Goal: Register for event/course

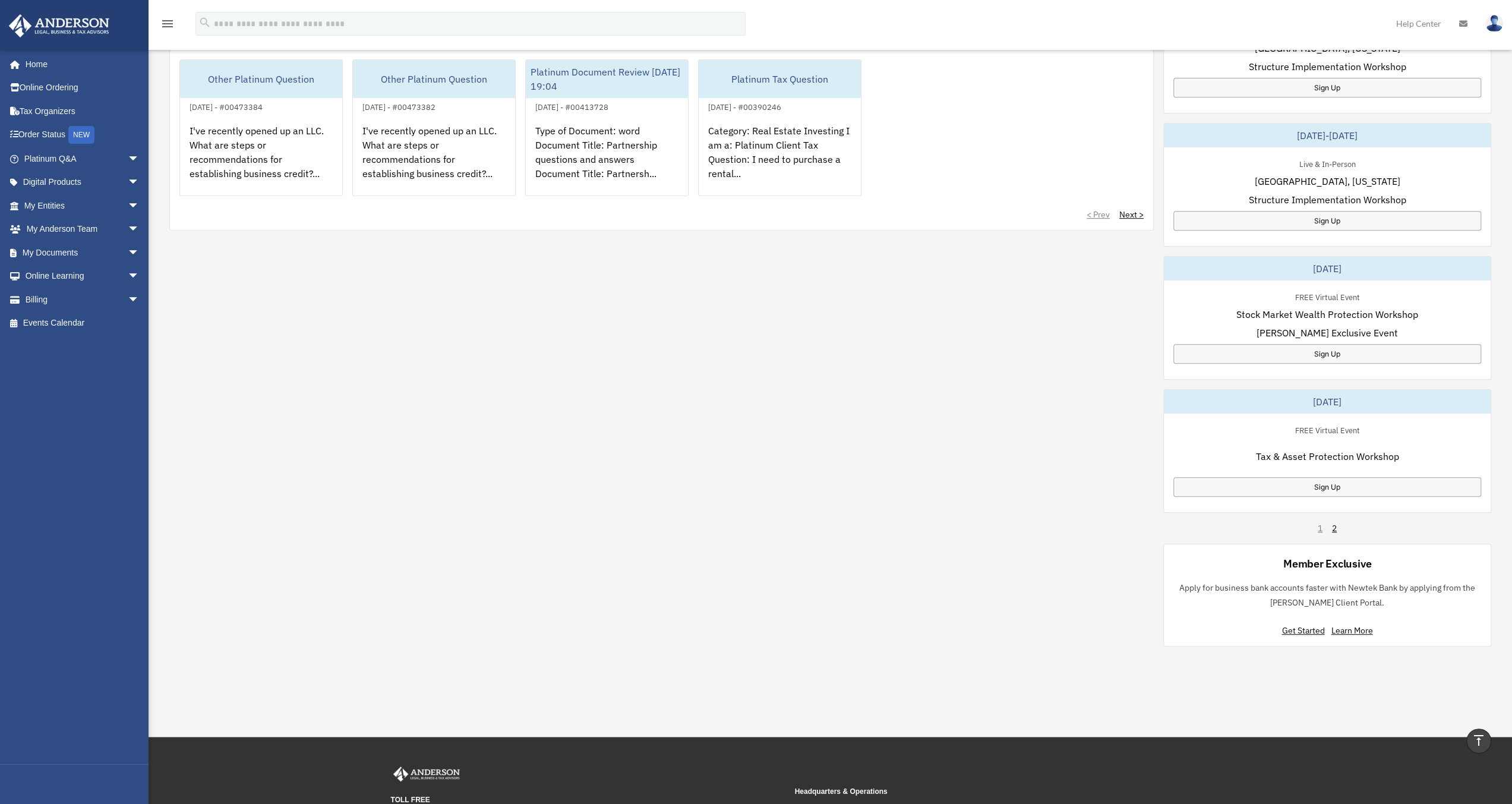
scroll to position [475, 0]
click at [1332, 528] on link "2" at bounding box center [1334, 528] width 4 height 12
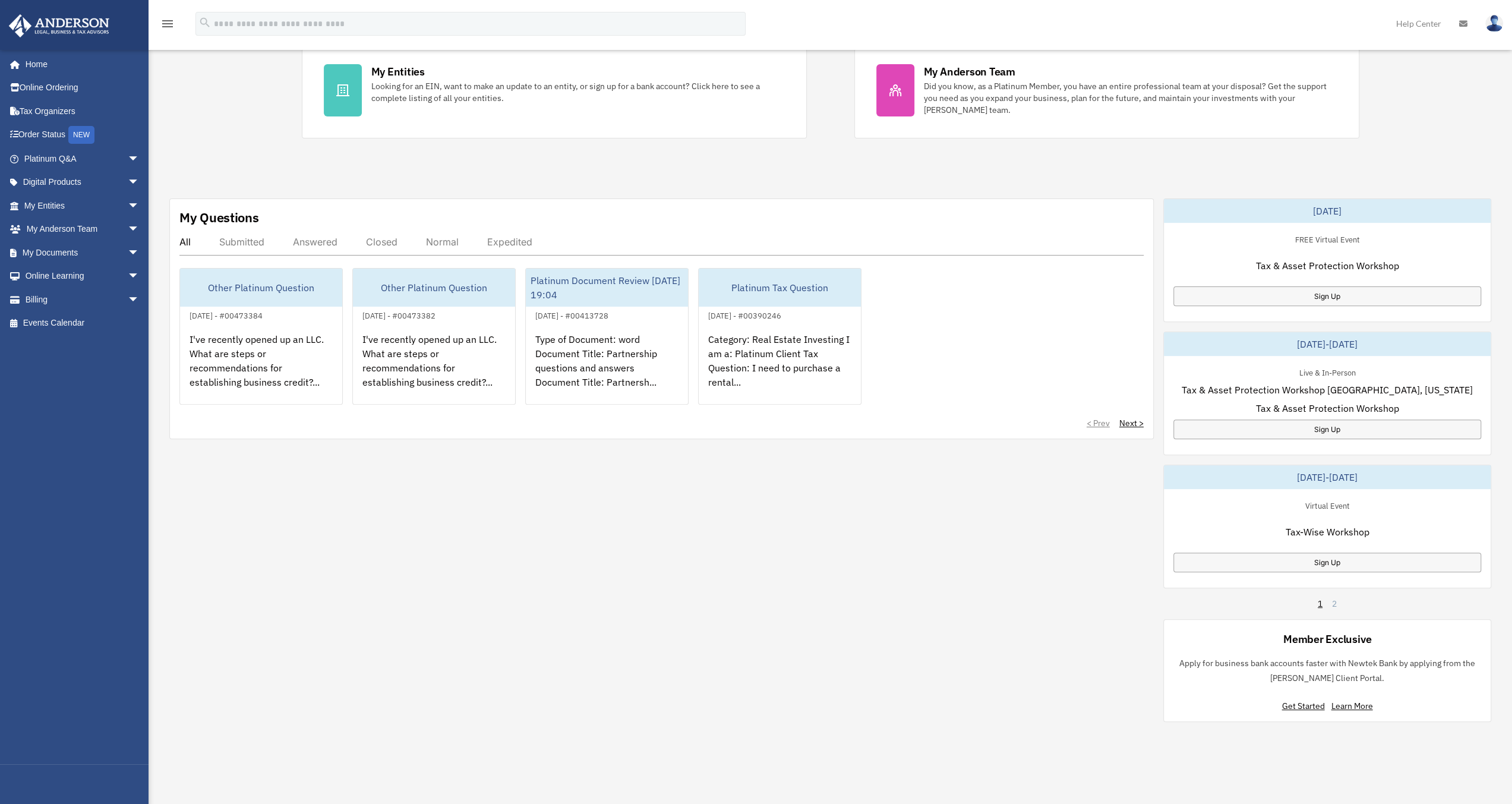
scroll to position [416, 0]
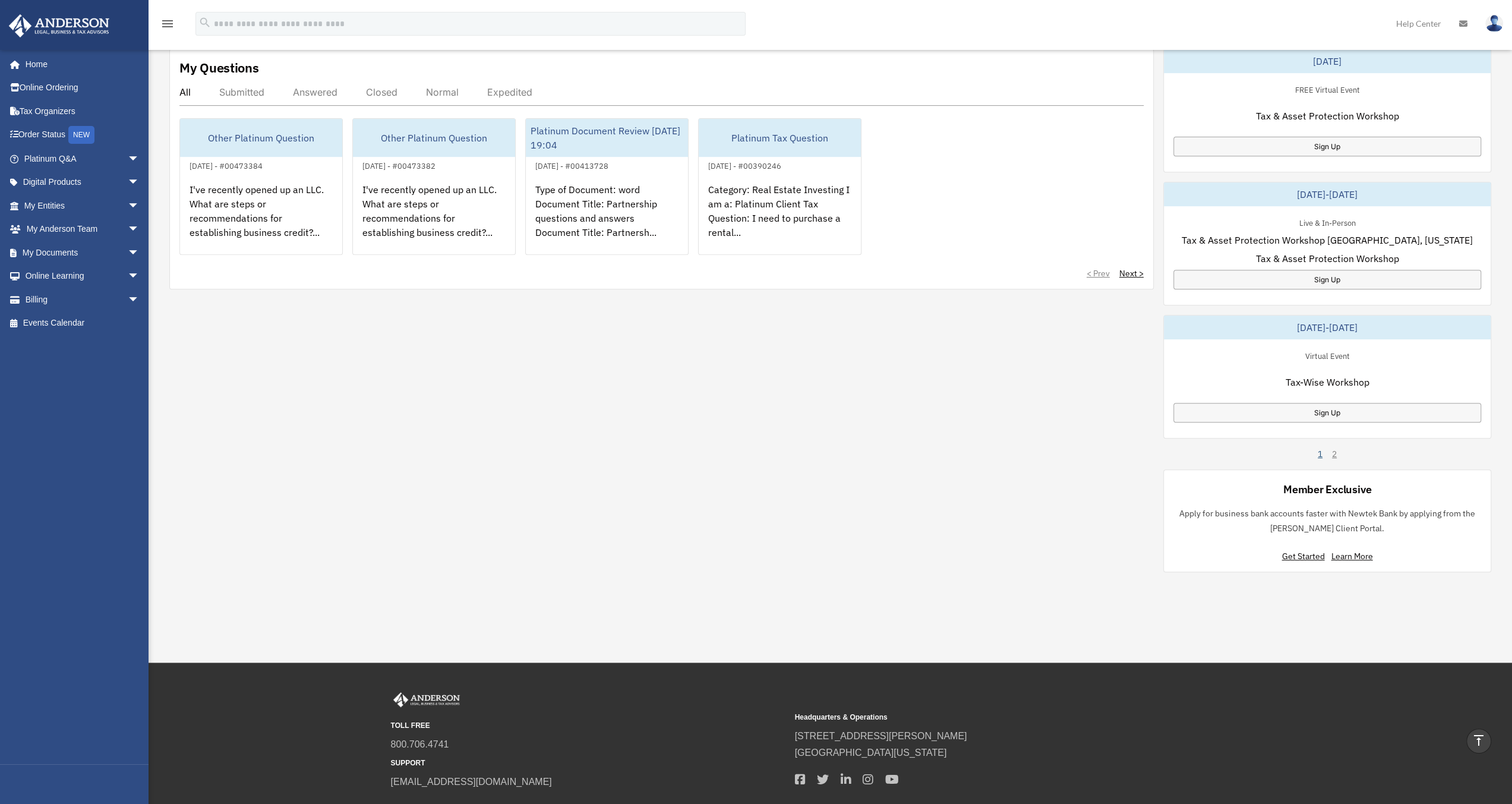
click at [1319, 453] on link "1" at bounding box center [1320, 454] width 4 height 12
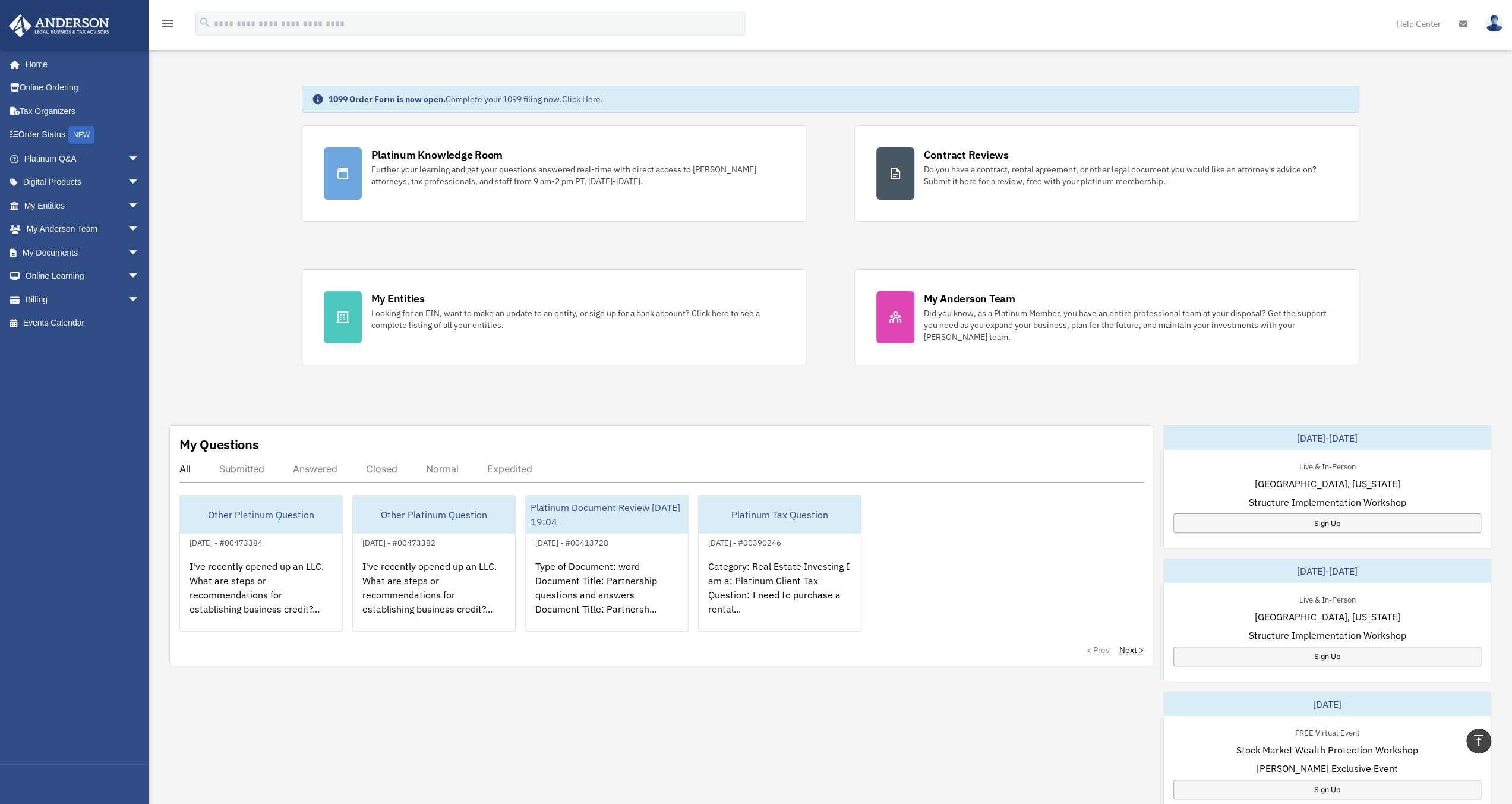
scroll to position [0, 0]
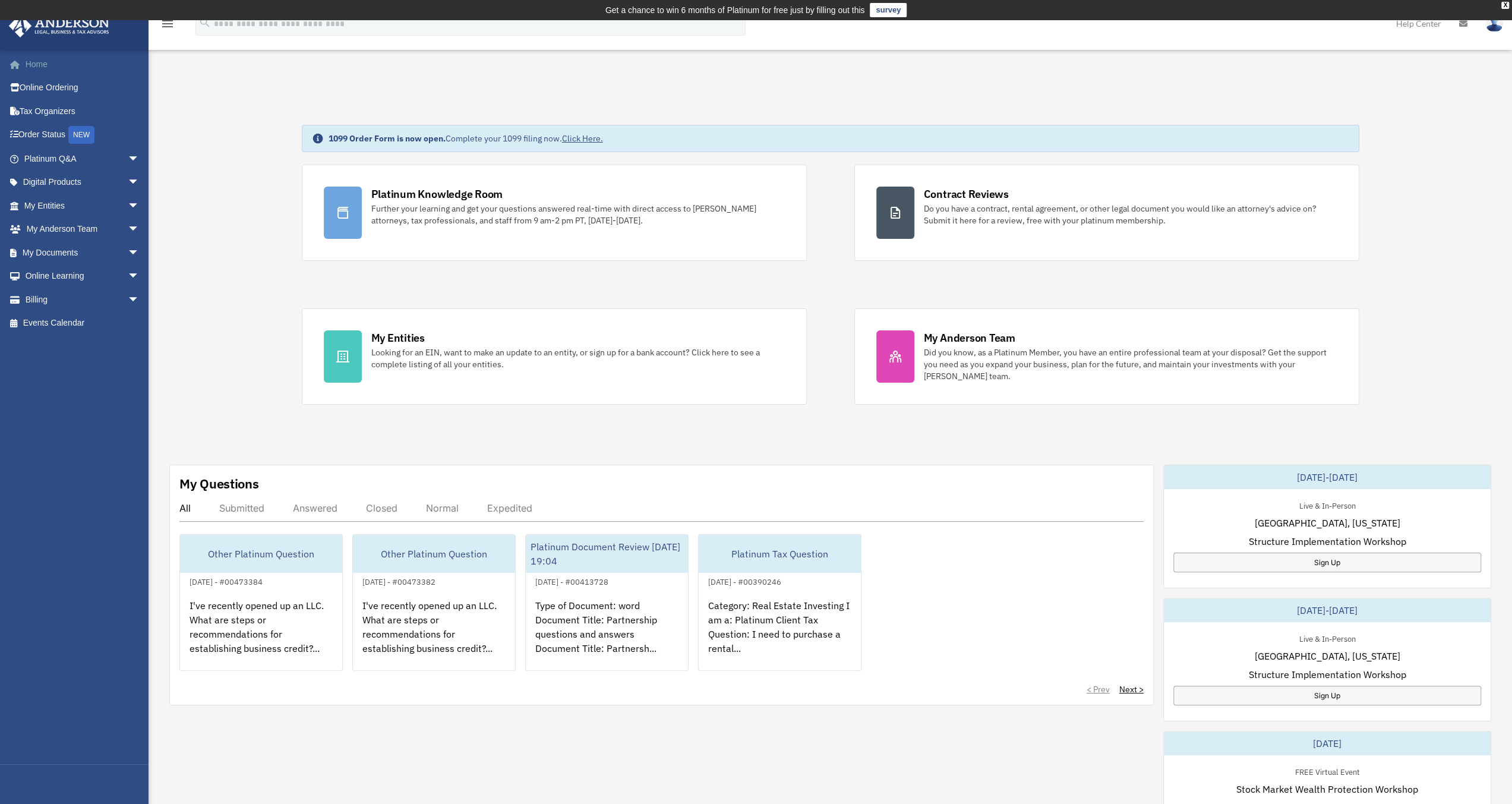
click at [41, 60] on link "Home" at bounding box center [83, 63] width 149 height 24
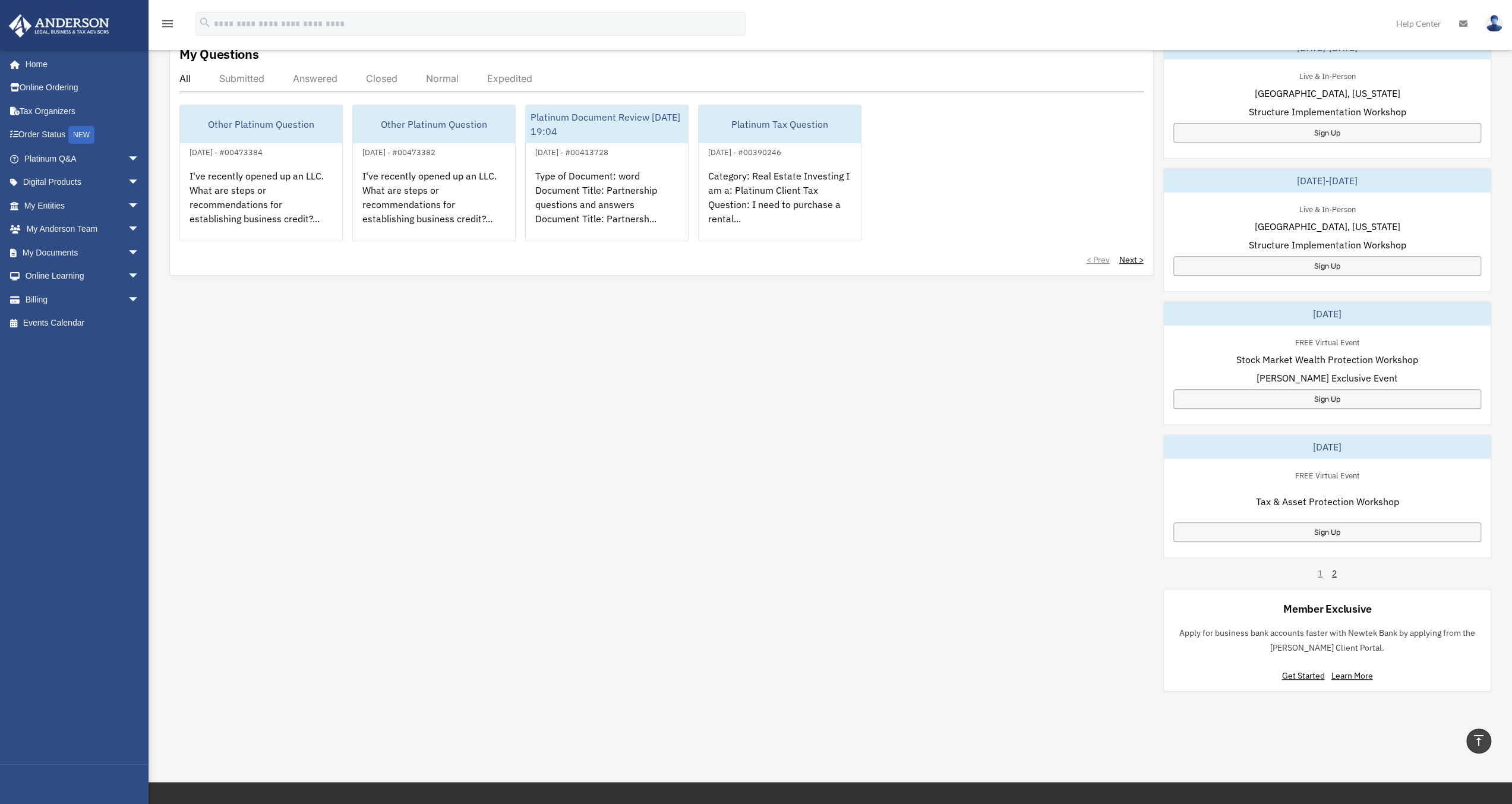
scroll to position [331, 0]
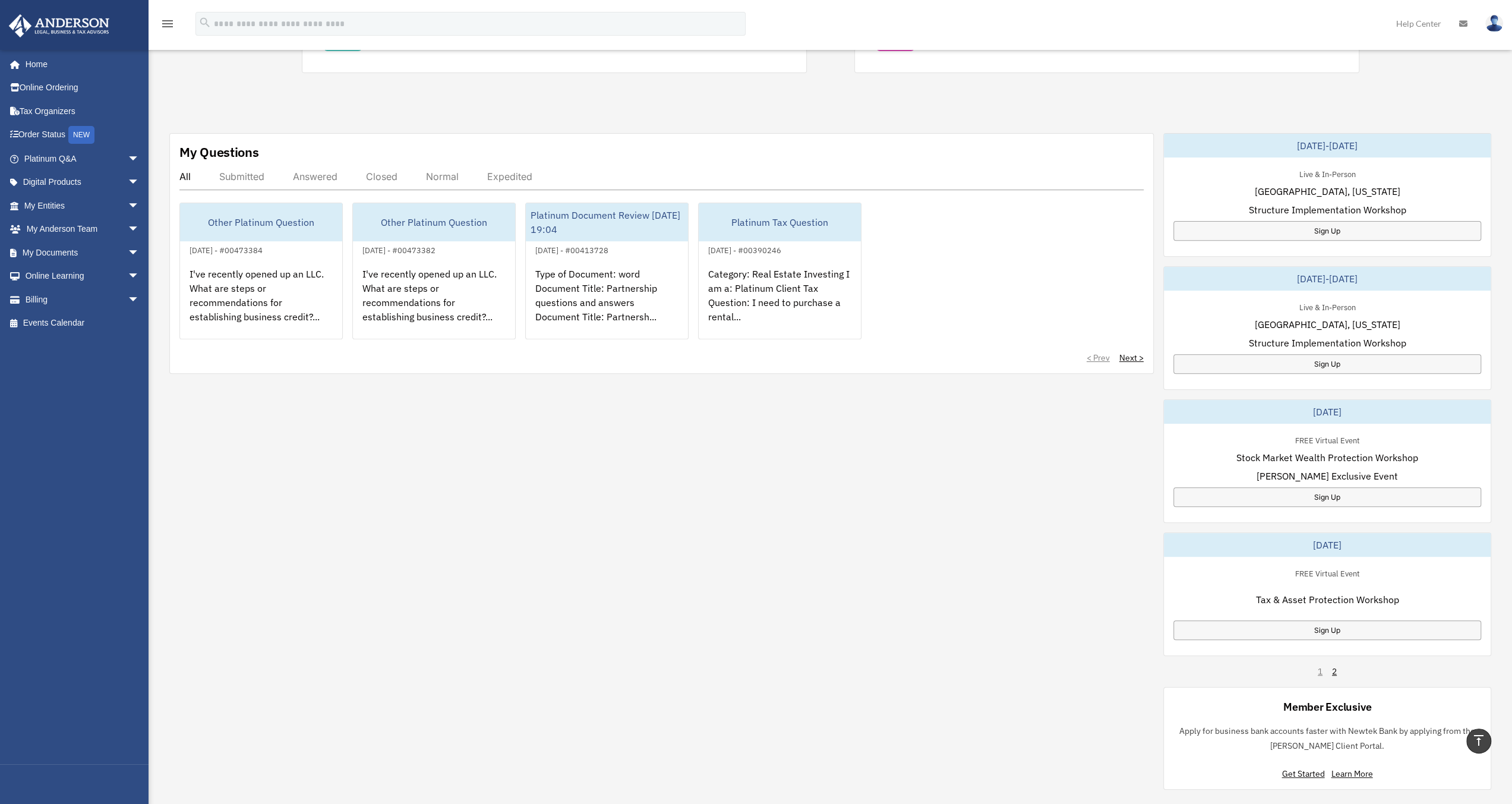
click at [1496, 19] on img at bounding box center [1494, 24] width 18 height 18
click at [1355, 19] on div "menu search Site Menu add andre.christian.sr@gmail.com My Profile Reset Passwor…" at bounding box center [756, 29] width 1494 height 40
click at [1332, 671] on link "2" at bounding box center [1334, 671] width 4 height 12
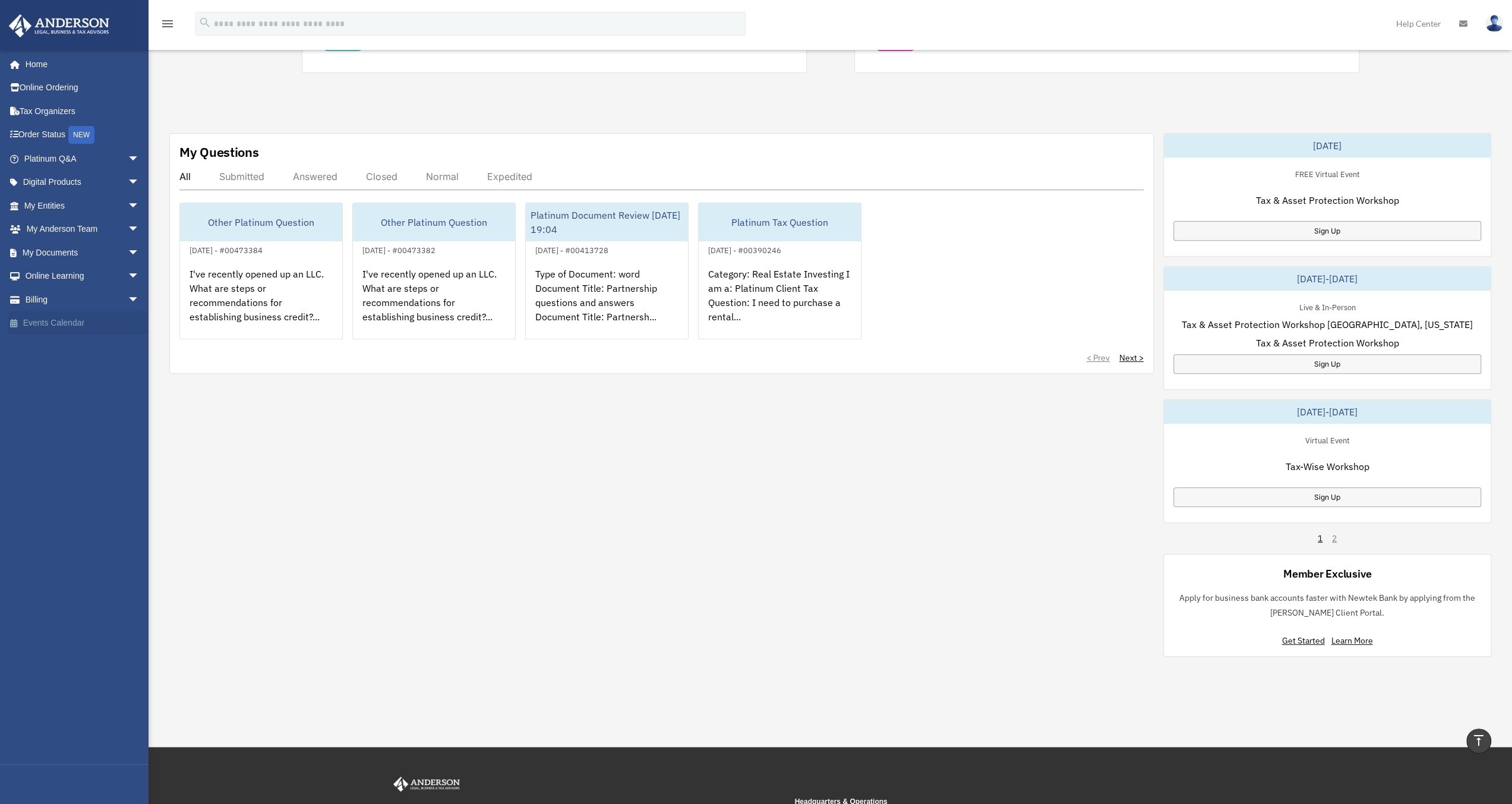
click at [58, 319] on link "Events Calendar" at bounding box center [83, 322] width 149 height 24
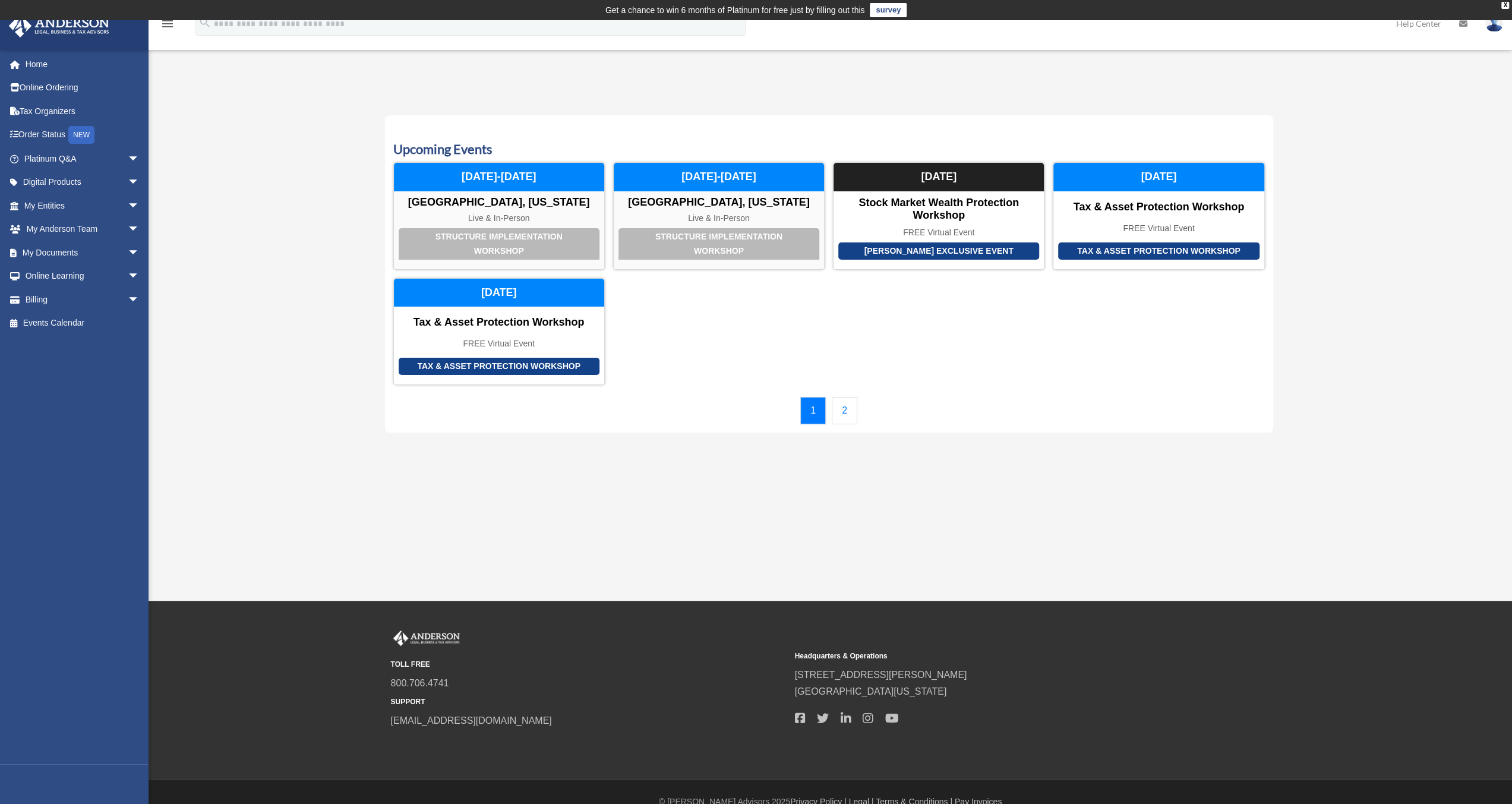
click at [844, 411] on link "2" at bounding box center [844, 410] width 25 height 27
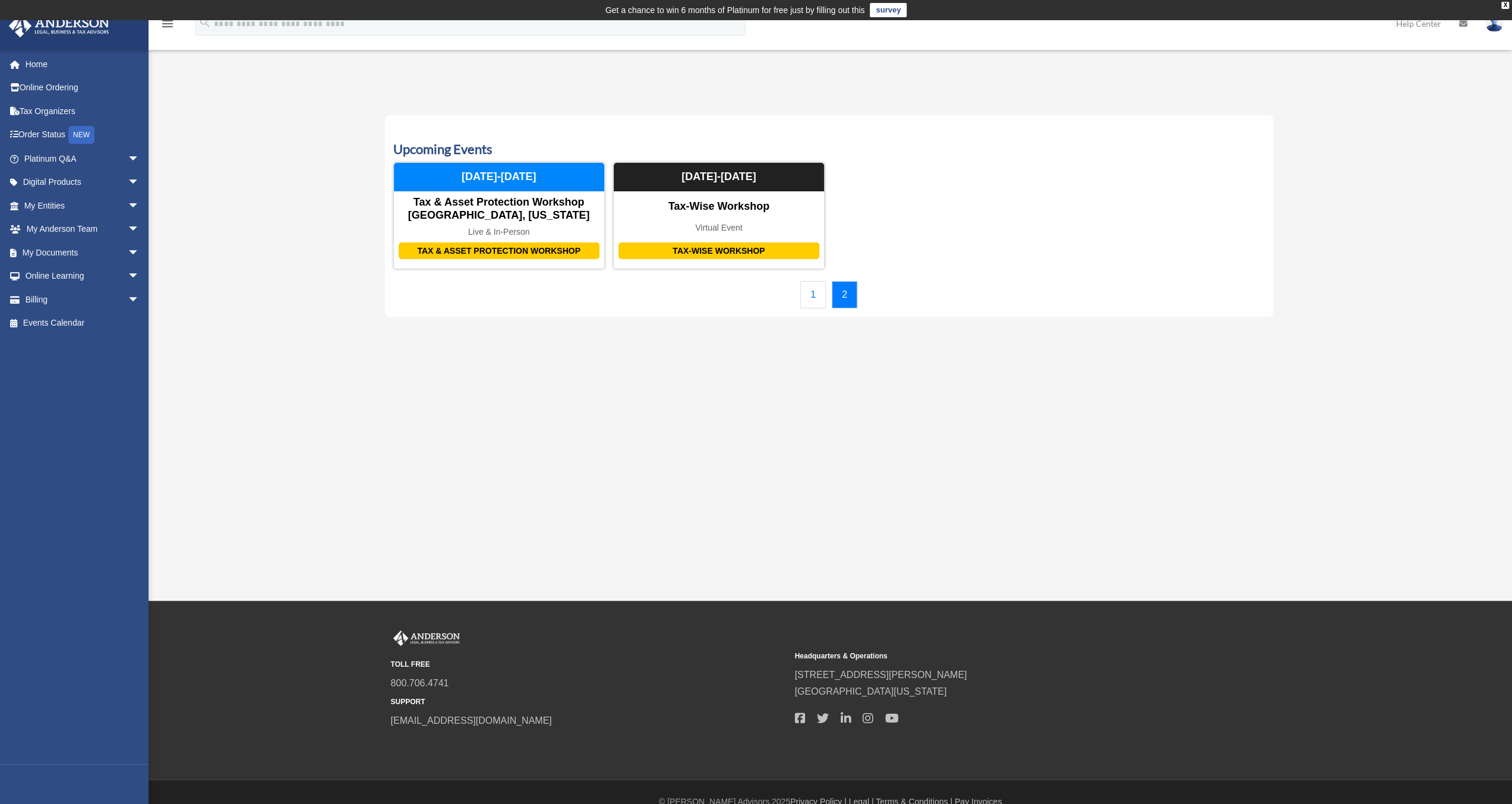
click at [820, 296] on link "1" at bounding box center [813, 294] width 25 height 27
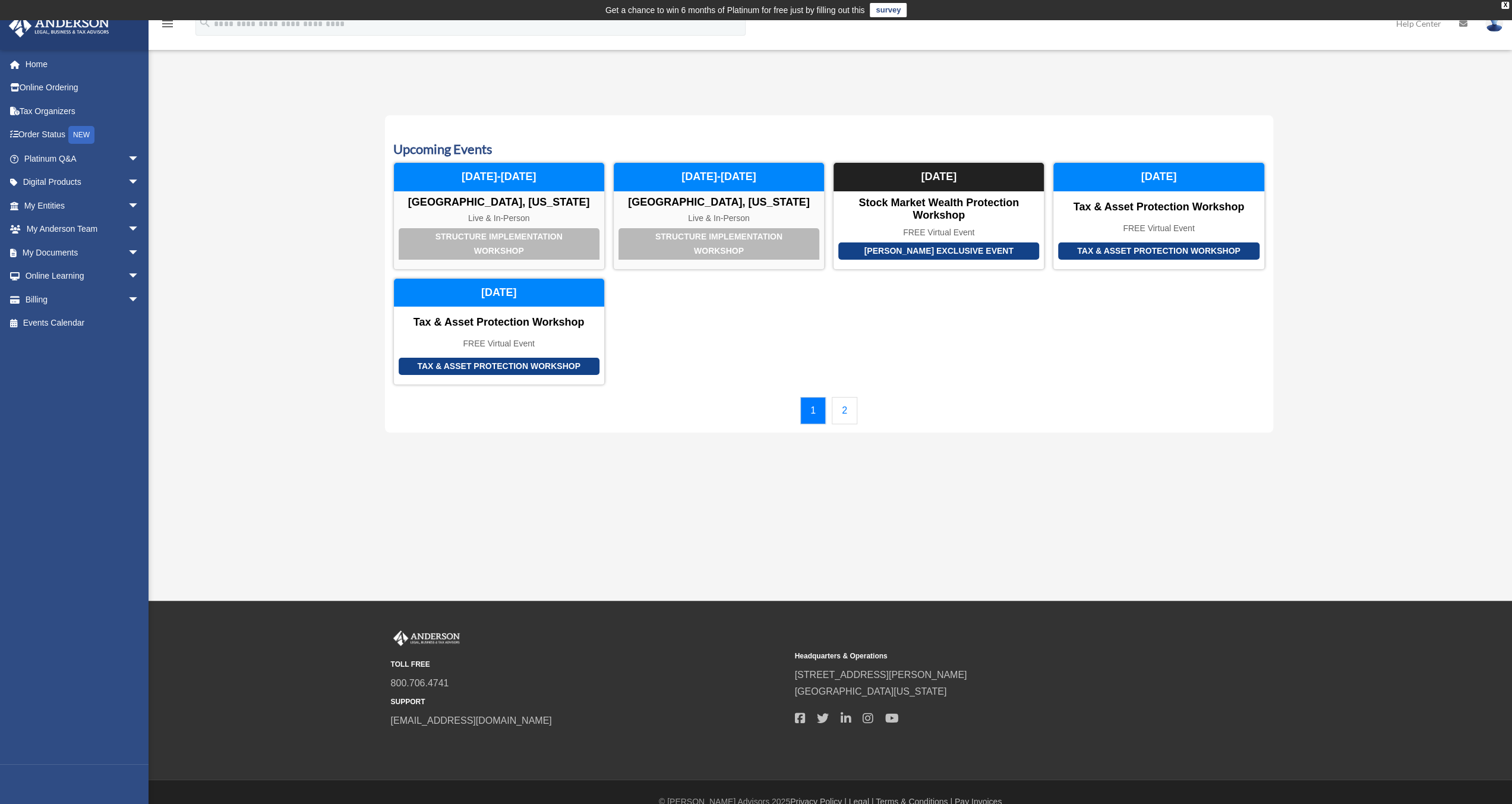
click at [1496, 26] on img at bounding box center [1494, 24] width 18 height 18
click at [1276, 58] on link "My Profile" at bounding box center [1315, 55] width 119 height 25
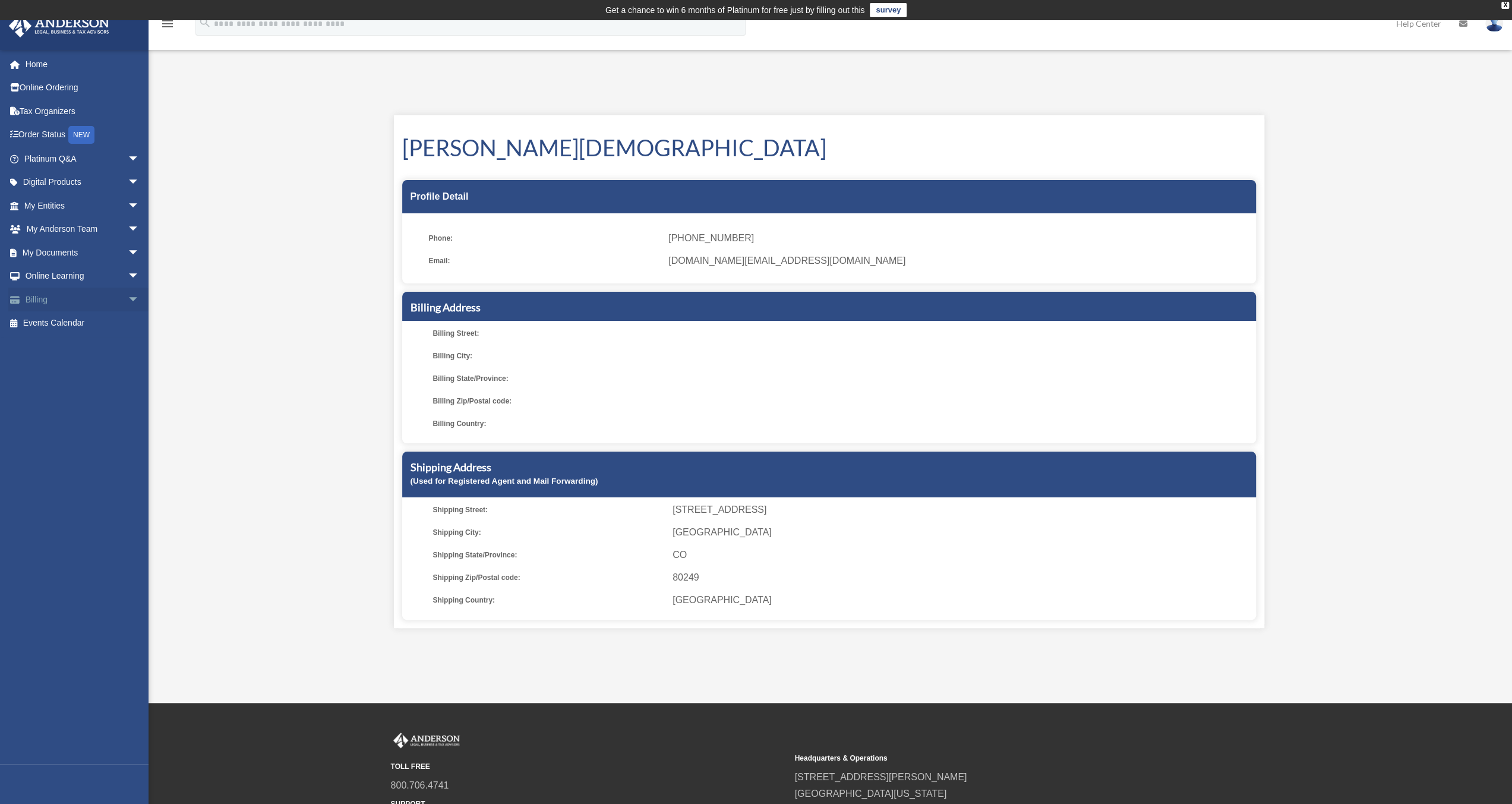
click at [127, 298] on span "arrow_drop_down" at bounding box center [139, 300] width 24 height 25
click at [232, 295] on div "My Profile andre.christian.sr@gmail.com Sign Out andre.christian.sr@gmail.com H…" at bounding box center [756, 362] width 1512 height 562
click at [127, 275] on span "arrow_drop_down" at bounding box center [139, 277] width 24 height 25
click at [127, 250] on span "arrow_drop_down" at bounding box center [139, 253] width 24 height 25
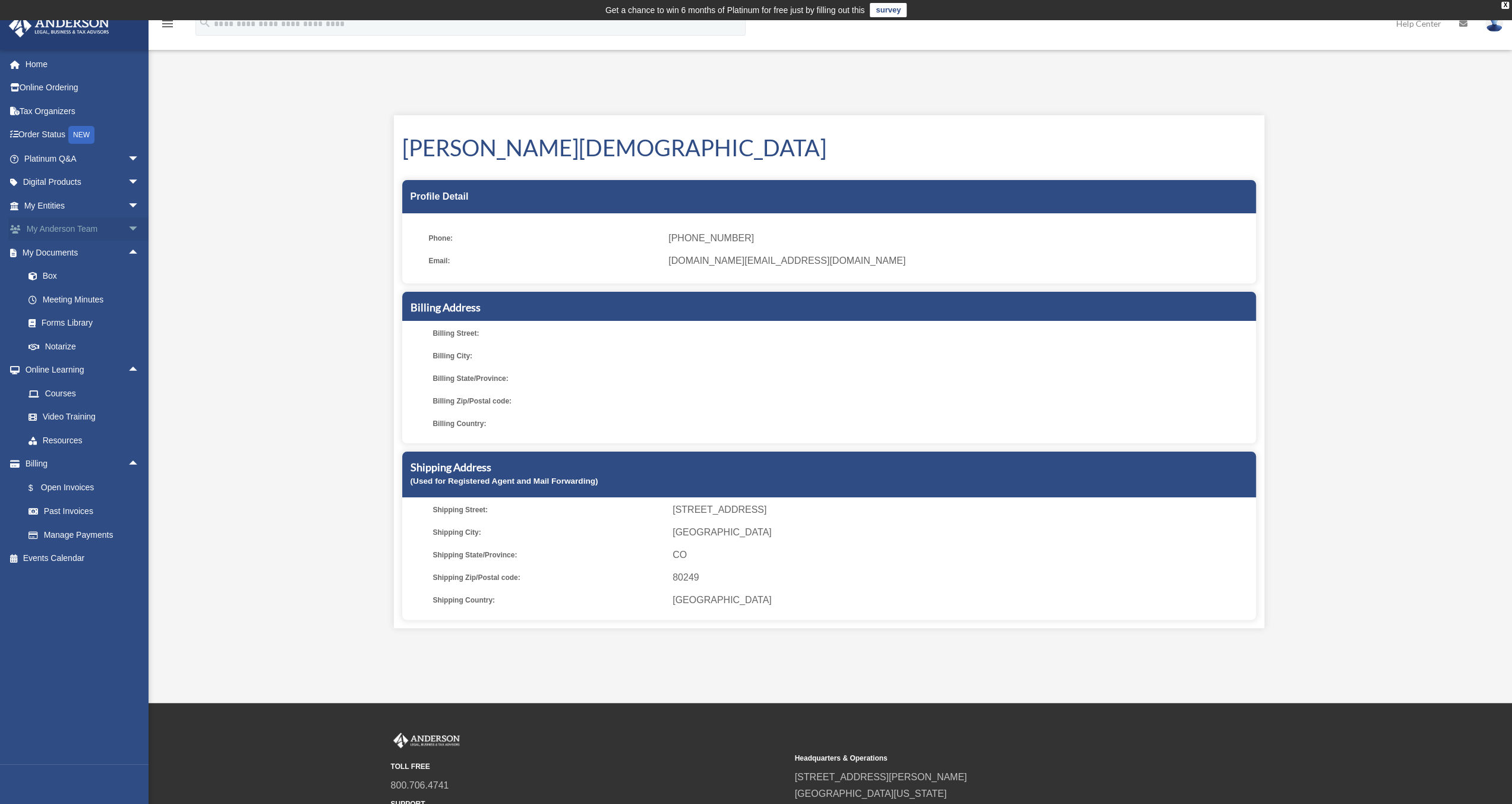
click at [127, 227] on span "arrow_drop_down" at bounding box center [139, 229] width 24 height 25
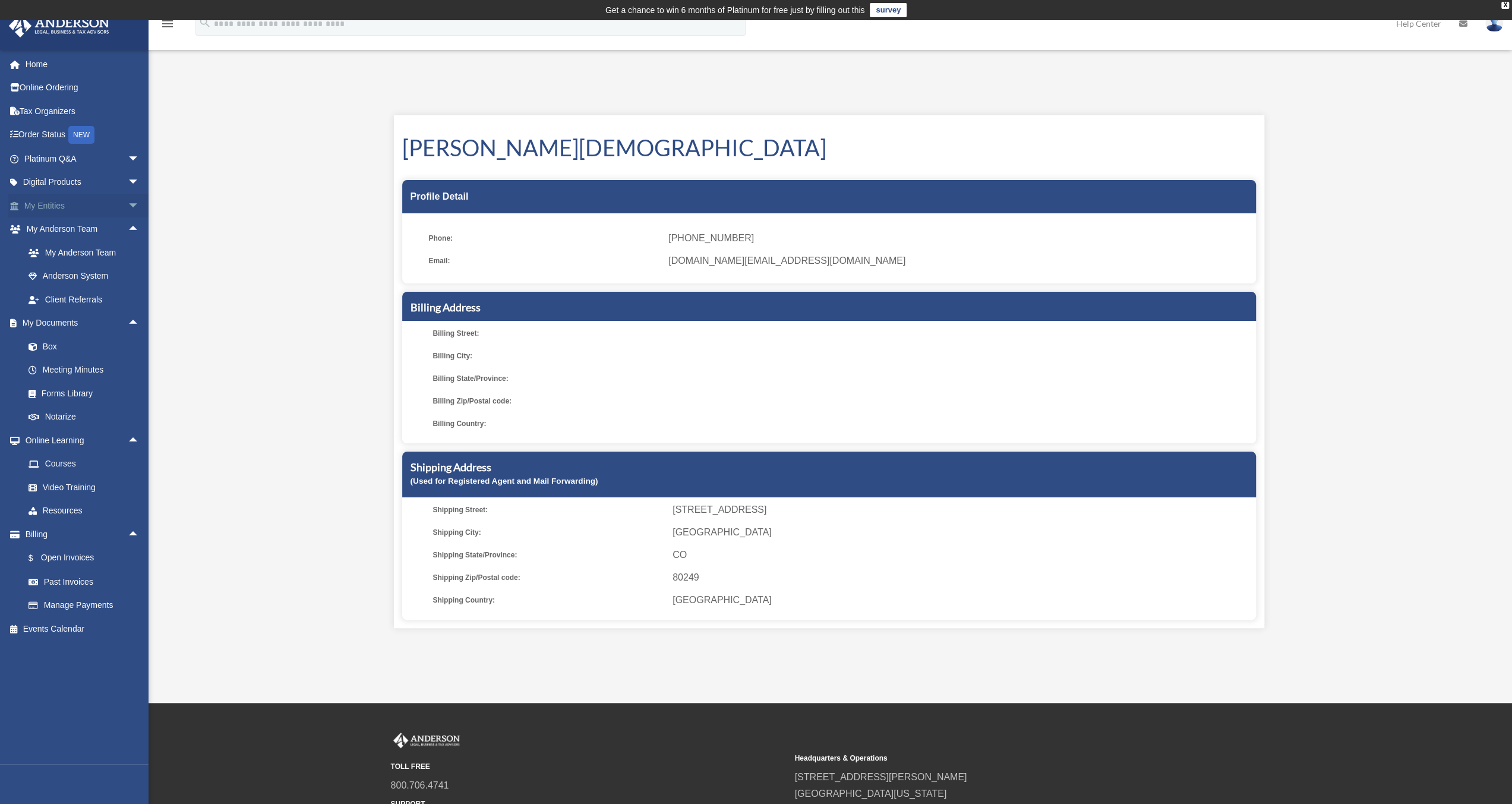
click at [127, 203] on span "arrow_drop_down" at bounding box center [139, 206] width 24 height 25
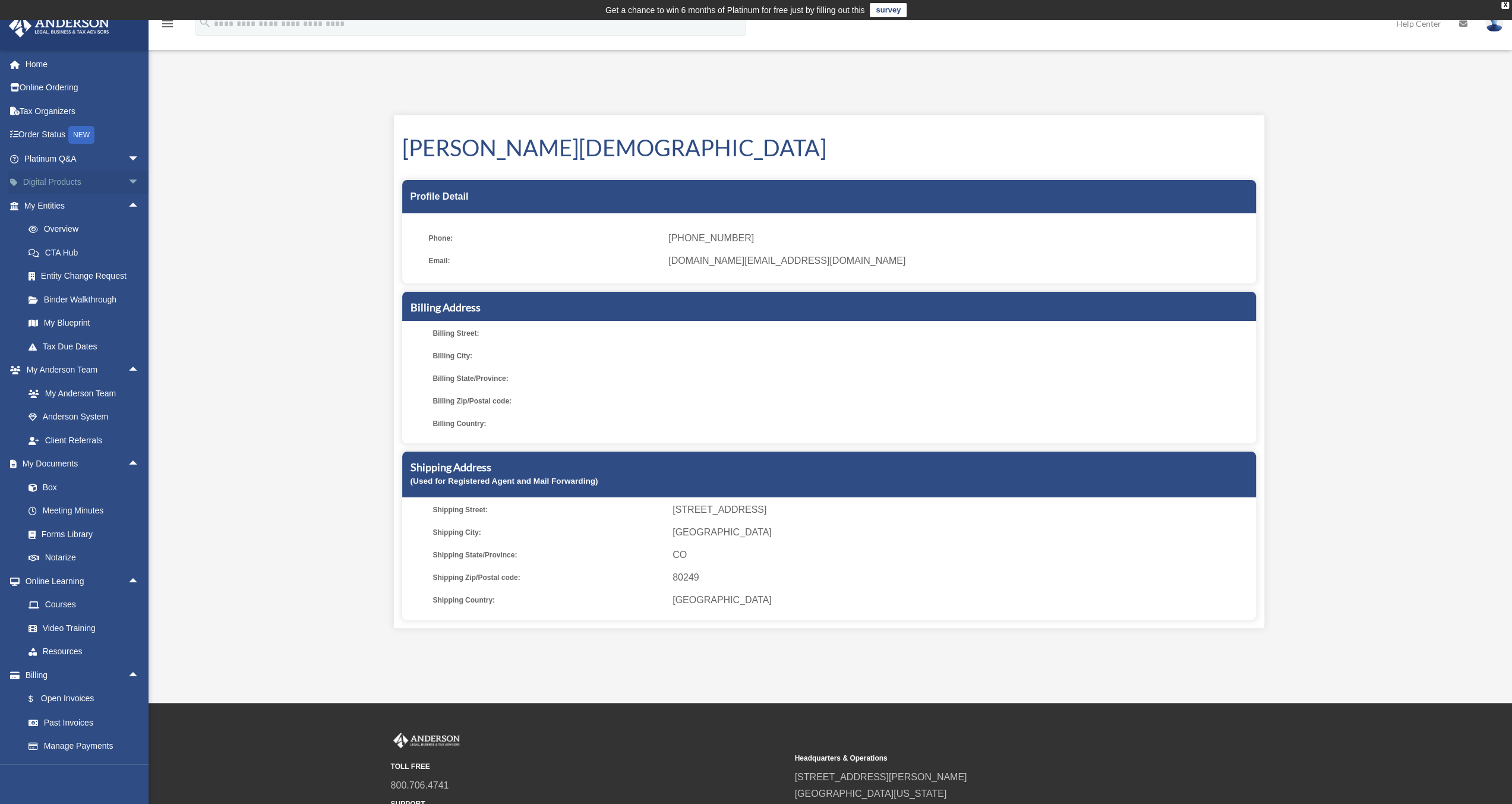
click at [127, 178] on span "arrow_drop_down" at bounding box center [139, 183] width 24 height 25
click at [127, 156] on span "arrow_drop_down" at bounding box center [139, 159] width 24 height 25
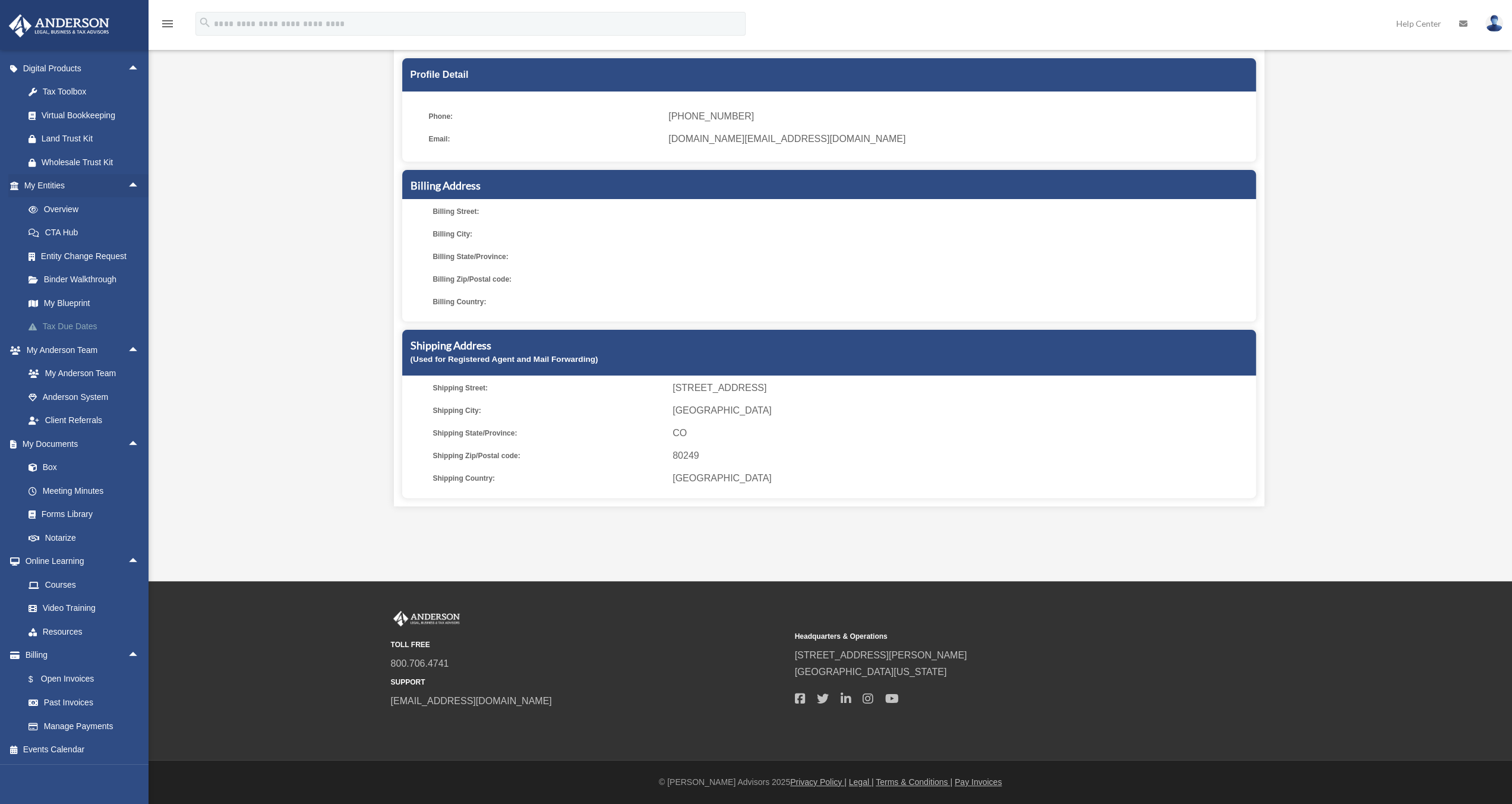
scroll to position [368, 0]
click at [57, 751] on link "Events Calendar" at bounding box center [83, 750] width 149 height 24
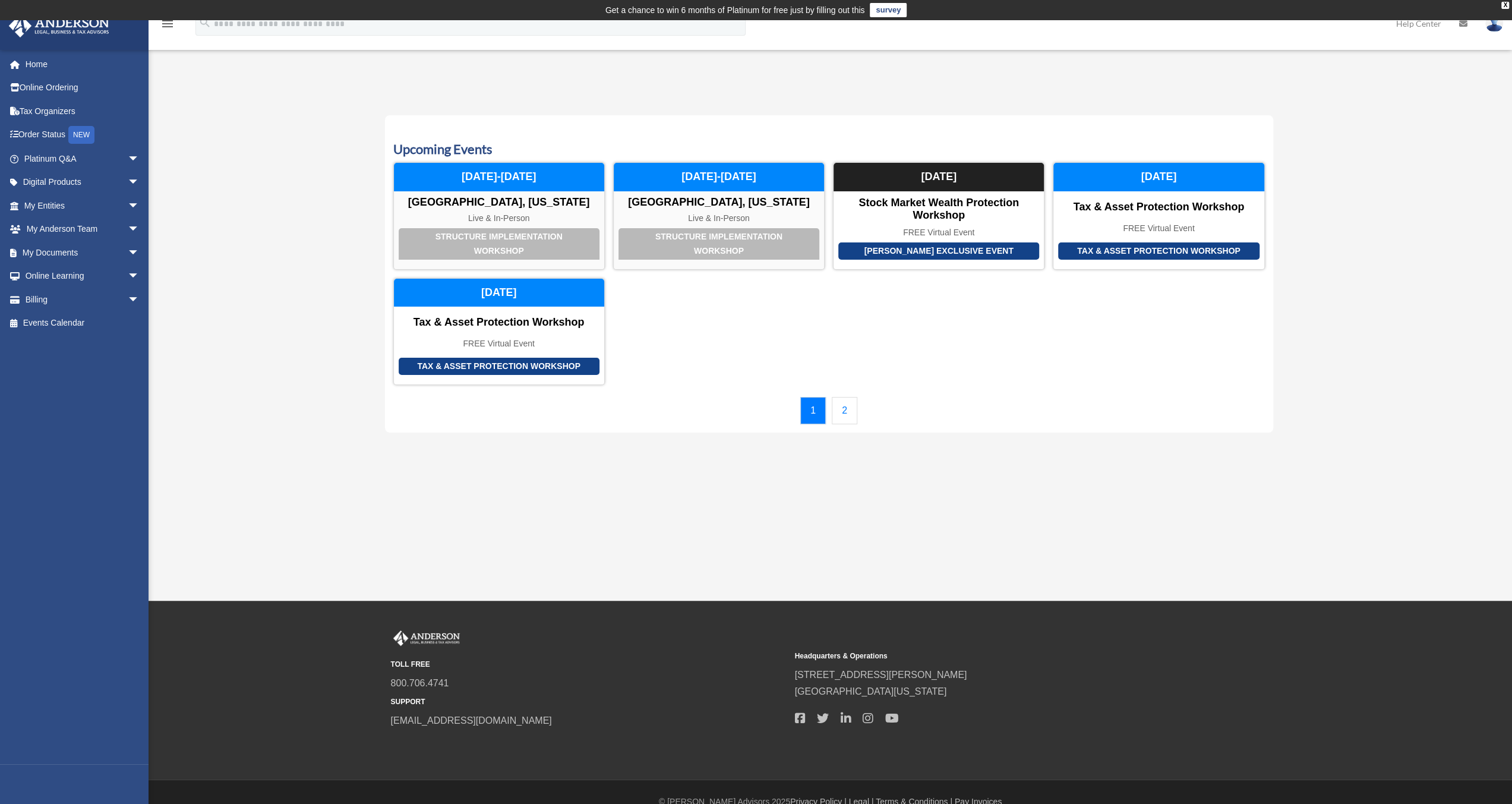
click at [843, 412] on link "2" at bounding box center [844, 410] width 25 height 27
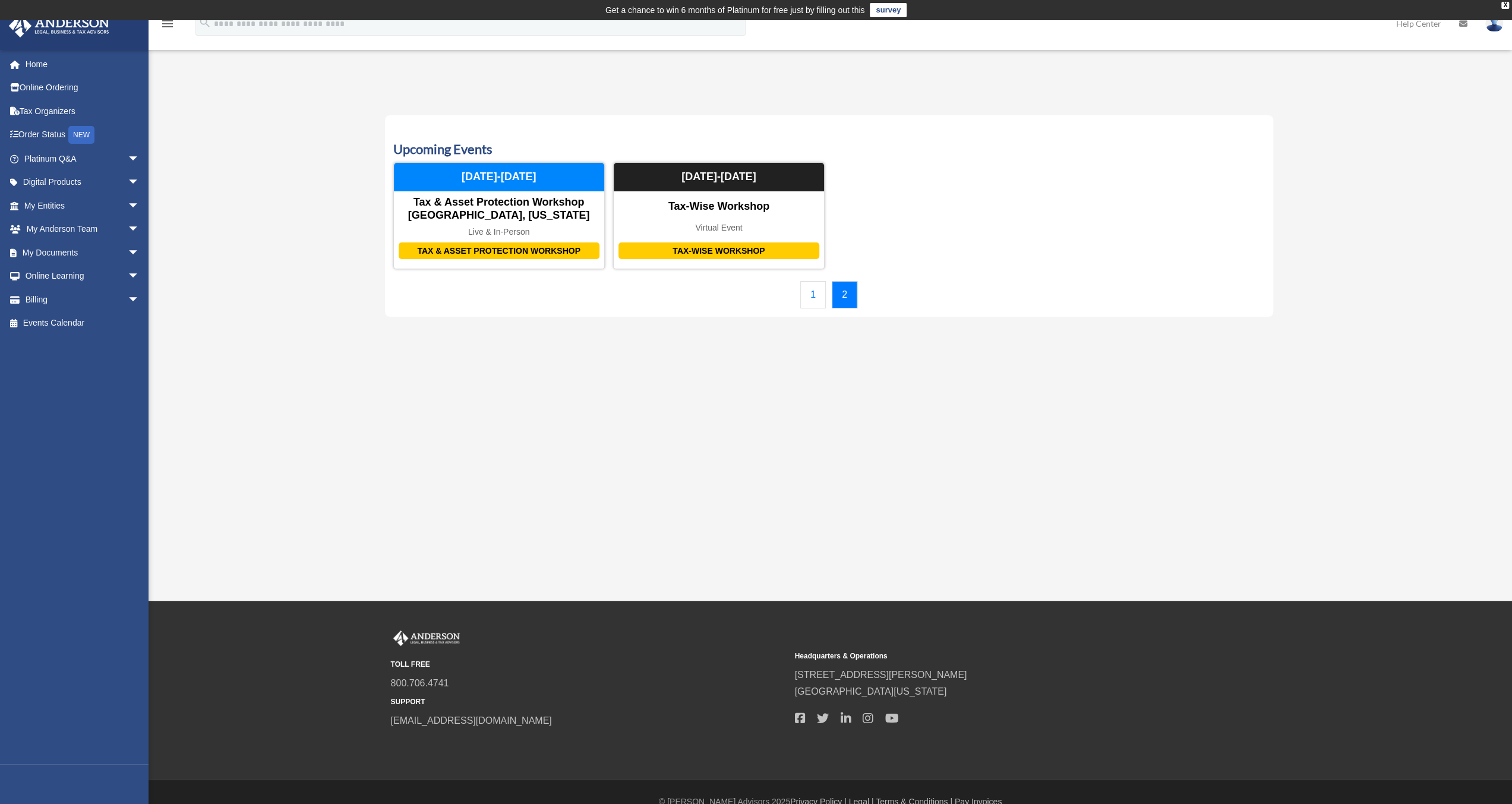
click at [818, 293] on link "1" at bounding box center [813, 294] width 25 height 27
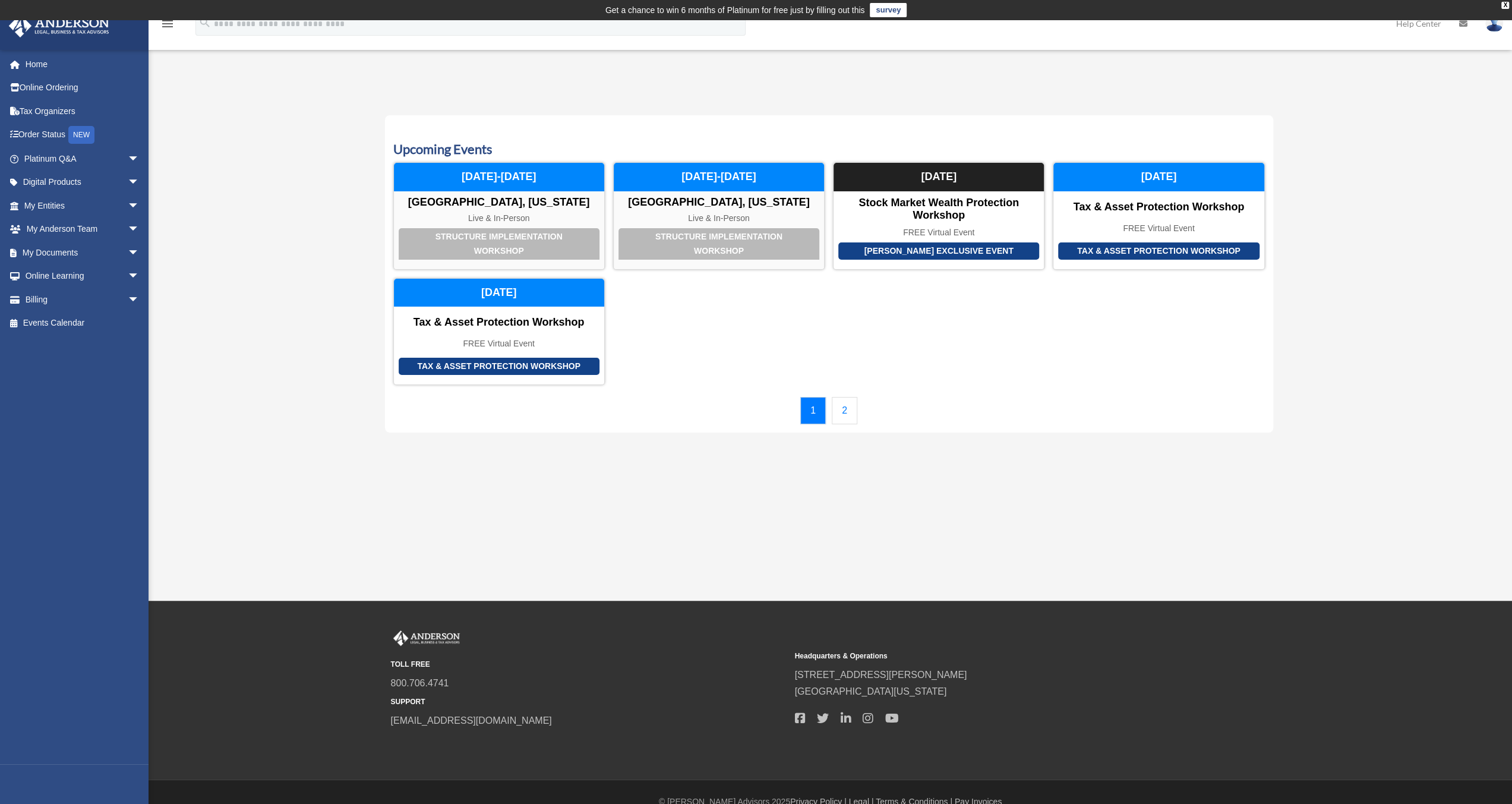
drag, startPoint x: 6, startPoint y: 605, endPoint x: 1495, endPoint y: 25, distance: 1598.0
click at [1495, 25] on img at bounding box center [1494, 24] width 18 height 18
click at [1268, 58] on link "My Profile" at bounding box center [1315, 55] width 119 height 25
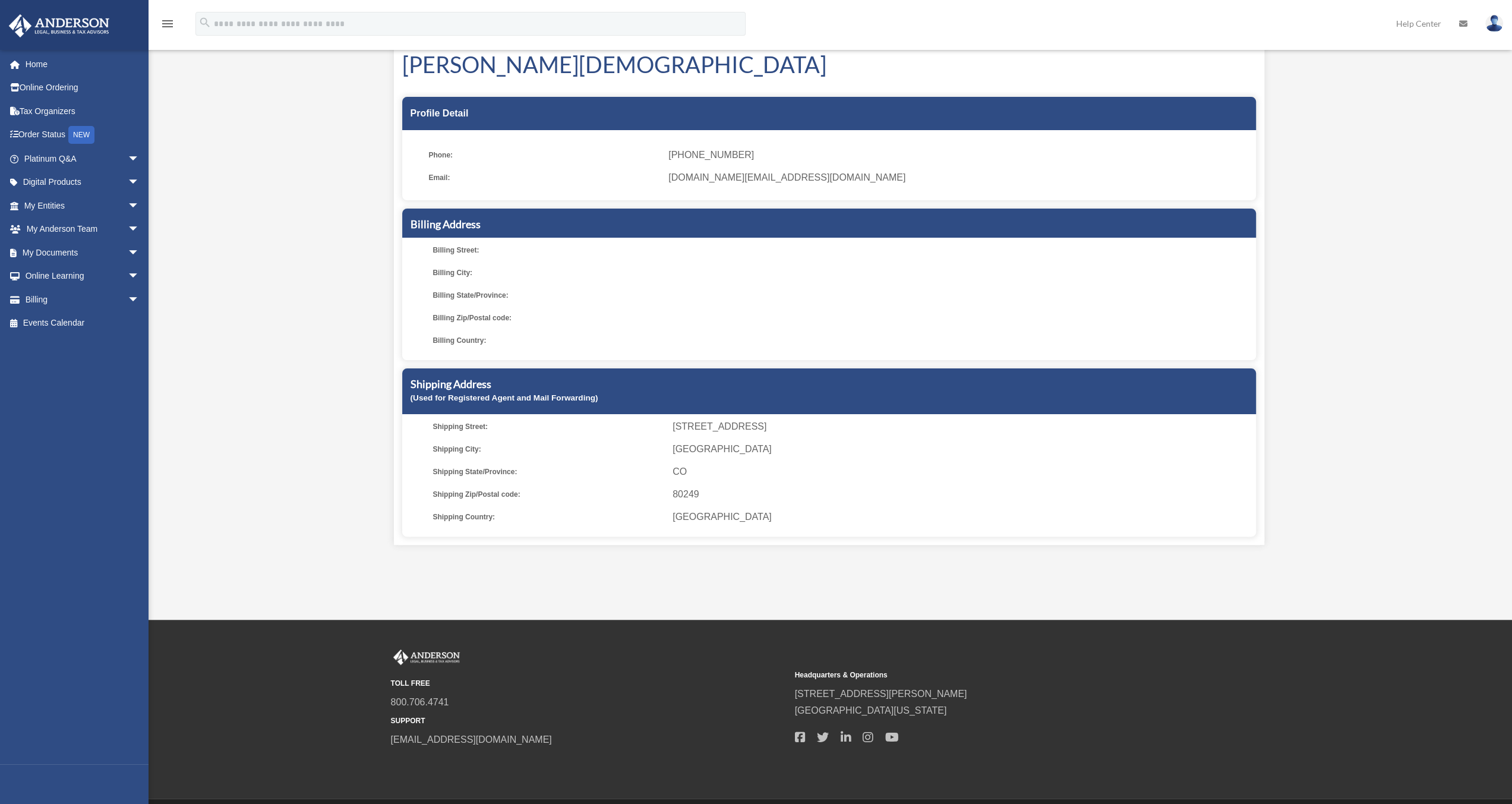
scroll to position [122, 0]
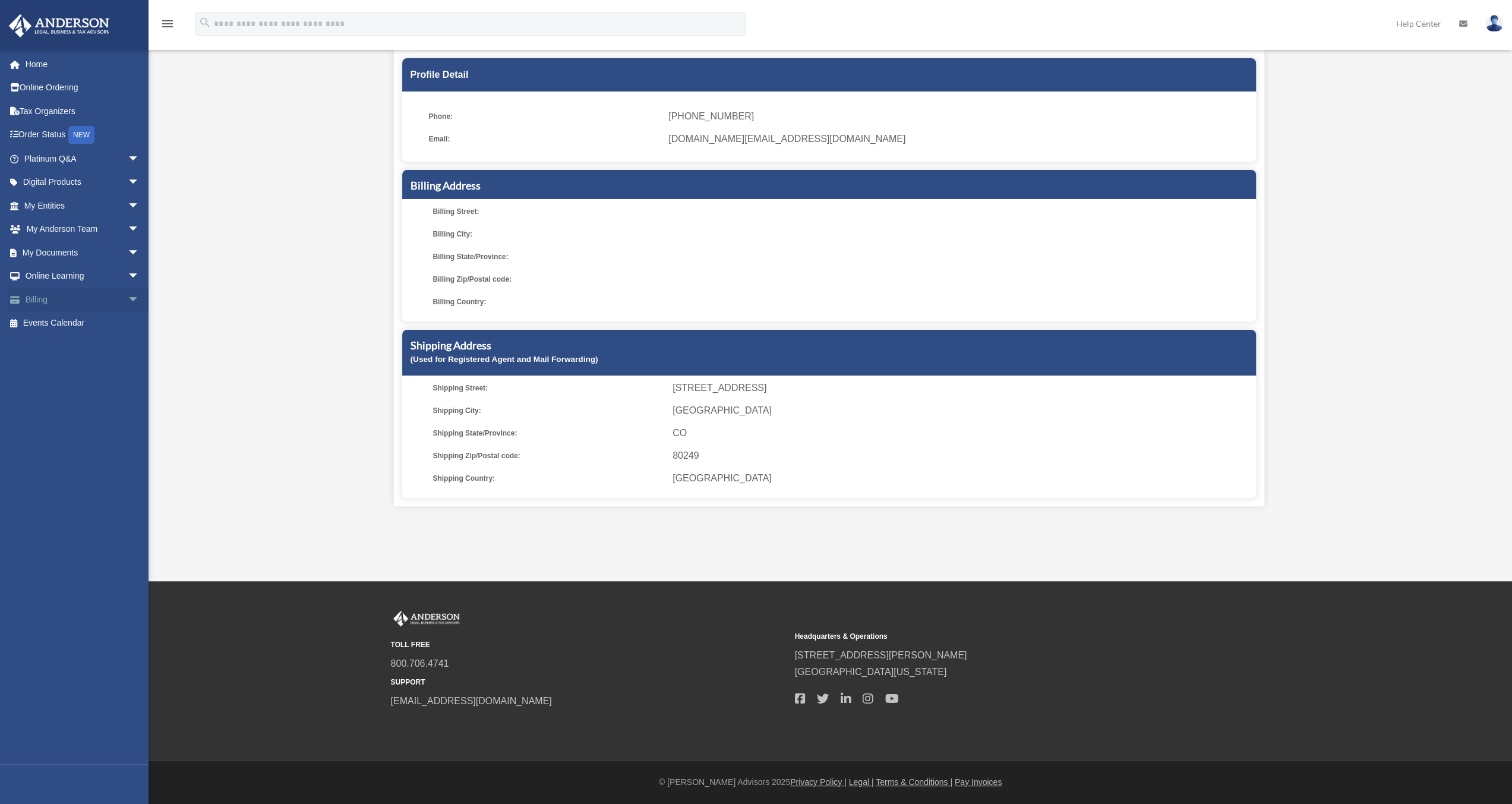
click at [127, 295] on span "arrow_drop_down" at bounding box center [139, 300] width 24 height 25
click at [64, 369] on link "Manage Payments" at bounding box center [87, 370] width 141 height 24
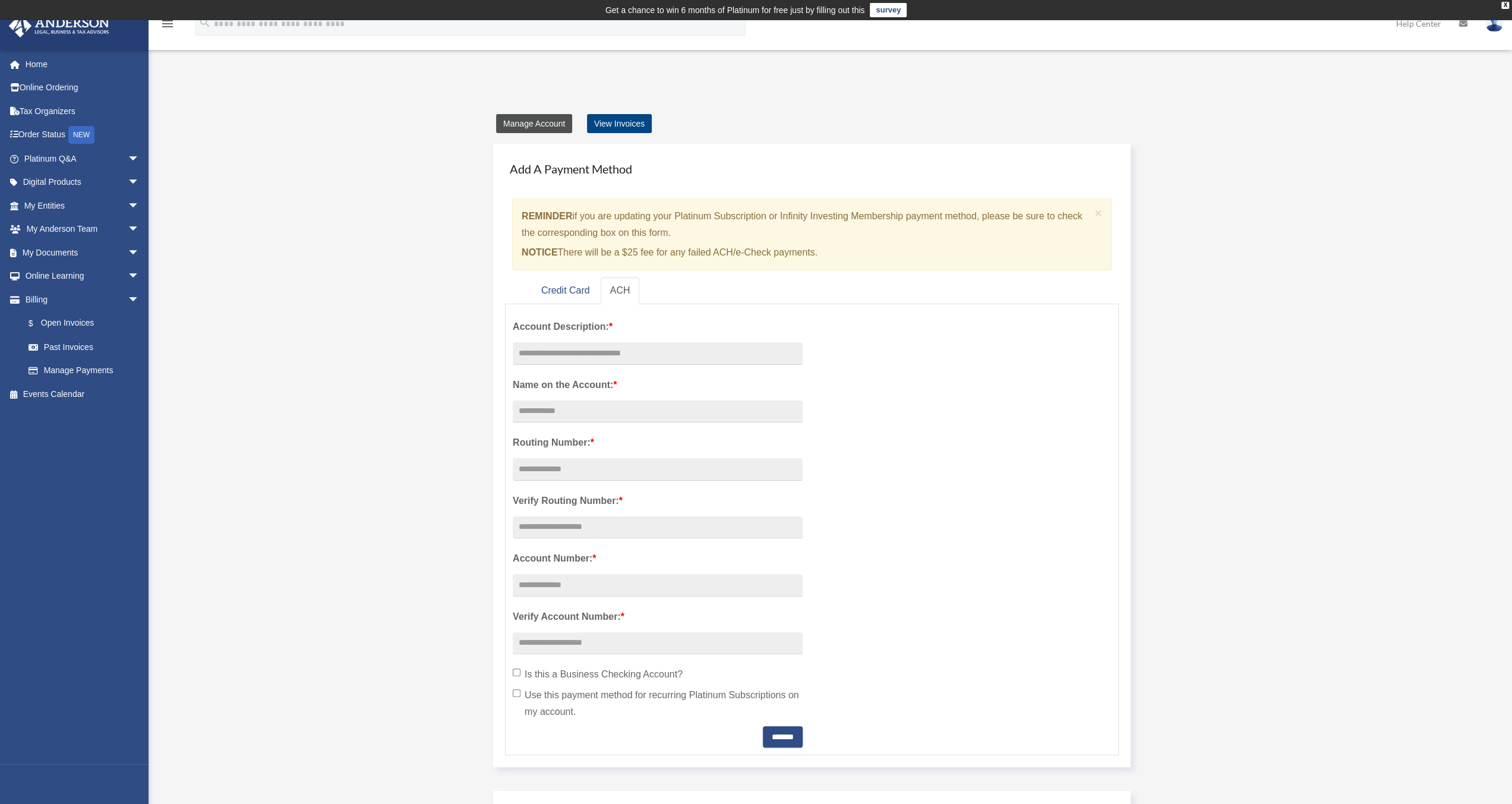
click at [532, 125] on link "Manage Account" at bounding box center [534, 124] width 76 height 19
click at [567, 294] on link "Credit Card" at bounding box center [565, 291] width 68 height 26
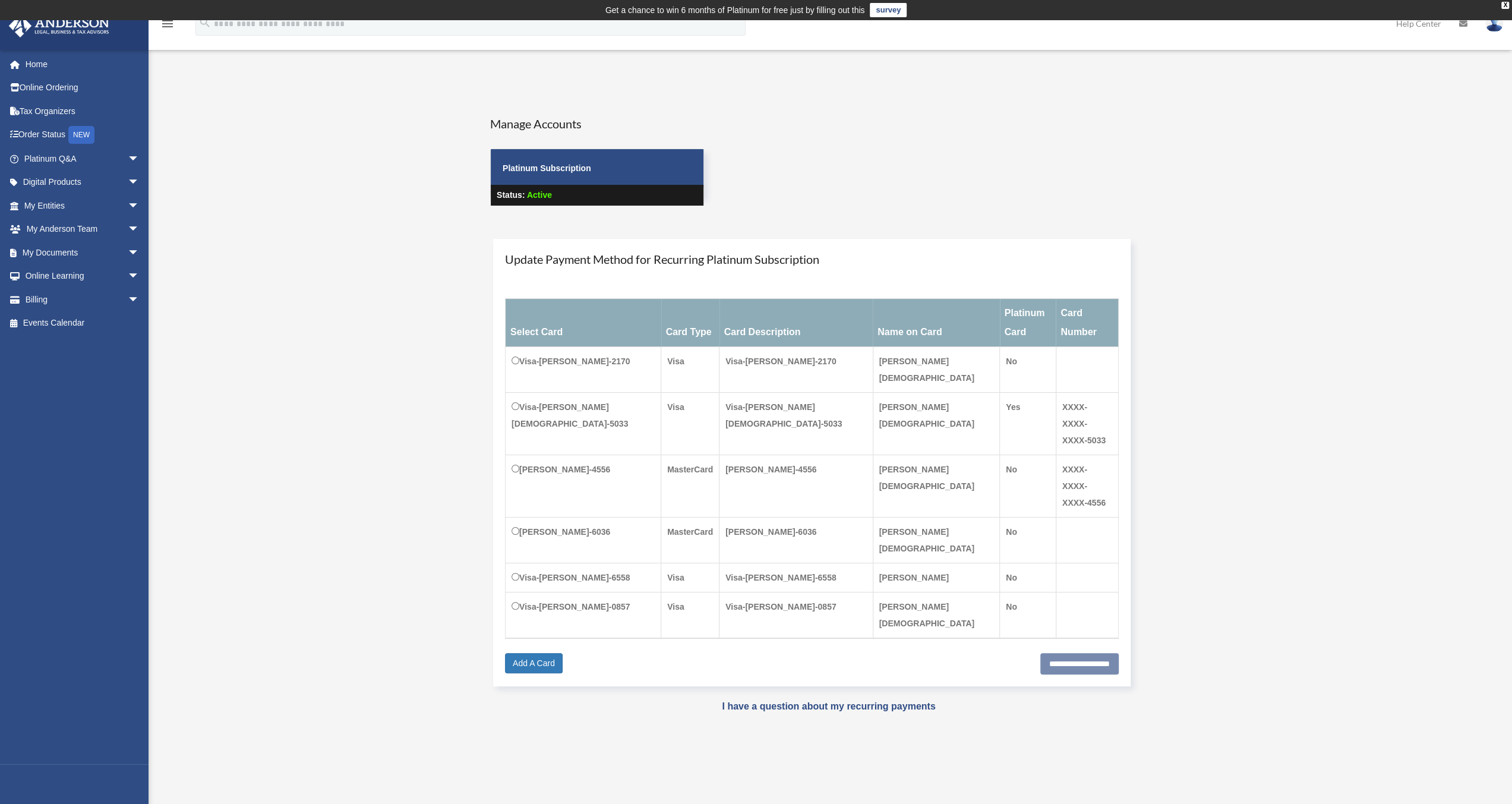
click at [1284, 351] on div "User Account date_range Published on Last updated November 11, 2021 April 13, 2…" at bounding box center [830, 420] width 915 height 650
drag, startPoint x: 355, startPoint y: 264, endPoint x: 339, endPoint y: 282, distance: 24.1
click at [354, 264] on div "User Account andre.christian.sr@gmail.com Sign Out andre.christian.sr@gmail.com…" at bounding box center [756, 413] width 1512 height 665
click at [127, 275] on span "arrow_drop_down" at bounding box center [139, 277] width 24 height 25
click at [127, 367] on span "arrow_drop_down" at bounding box center [139, 371] width 24 height 25
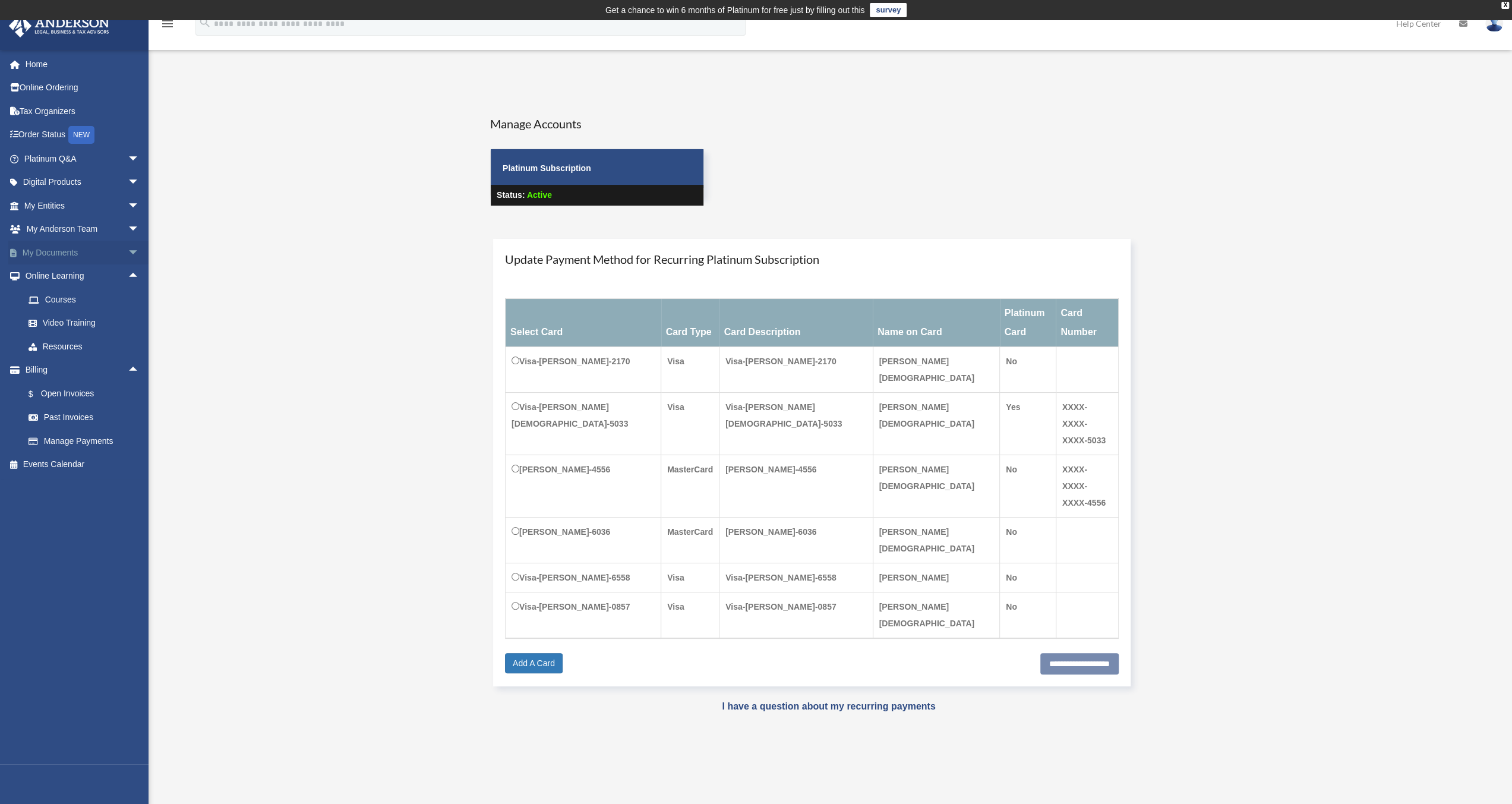
click at [127, 250] on span "arrow_drop_down" at bounding box center [139, 253] width 24 height 25
click at [127, 228] on span "arrow_drop_down" at bounding box center [139, 229] width 24 height 25
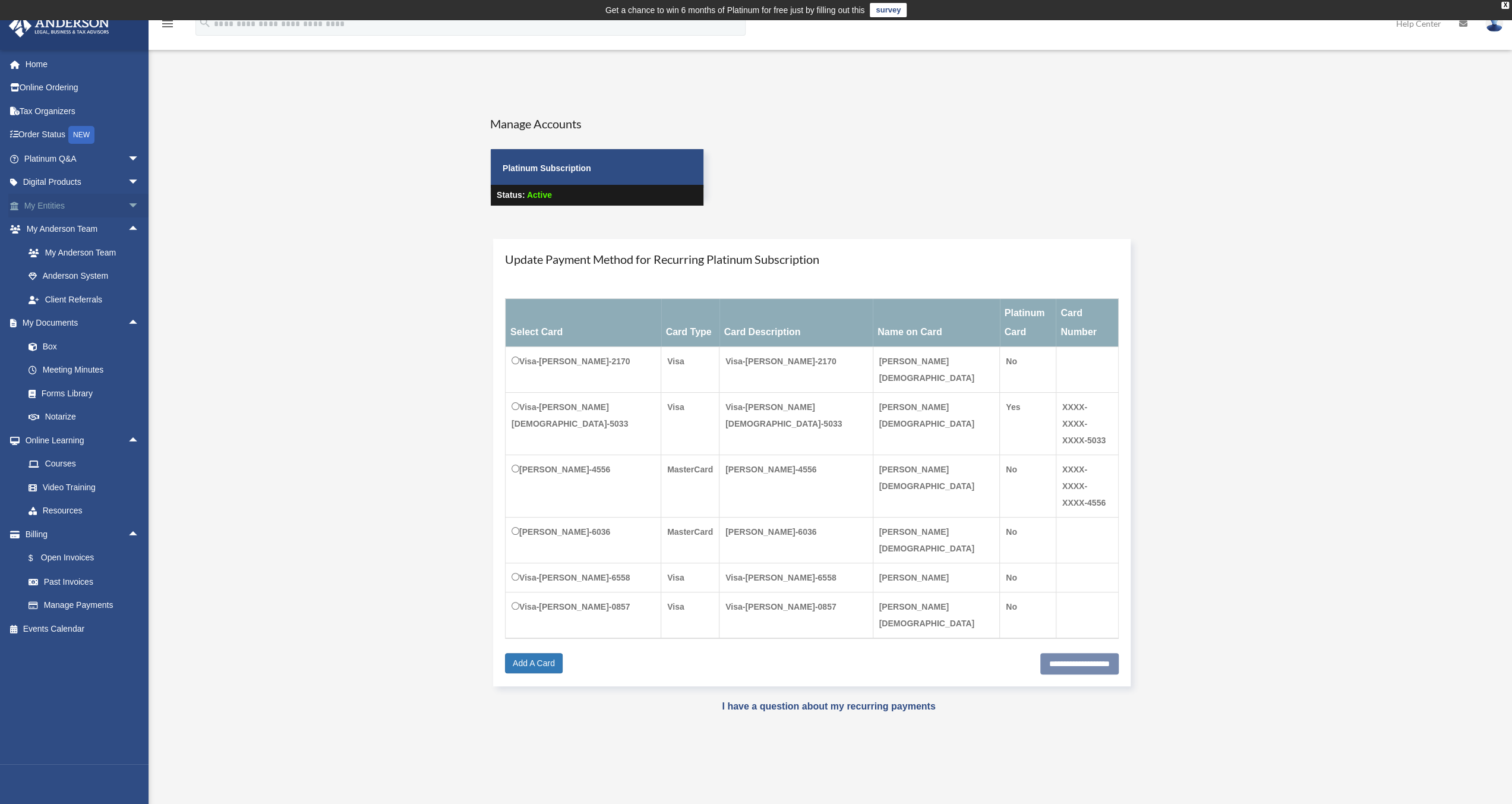
click at [128, 201] on span "arrow_drop_down" at bounding box center [139, 206] width 24 height 25
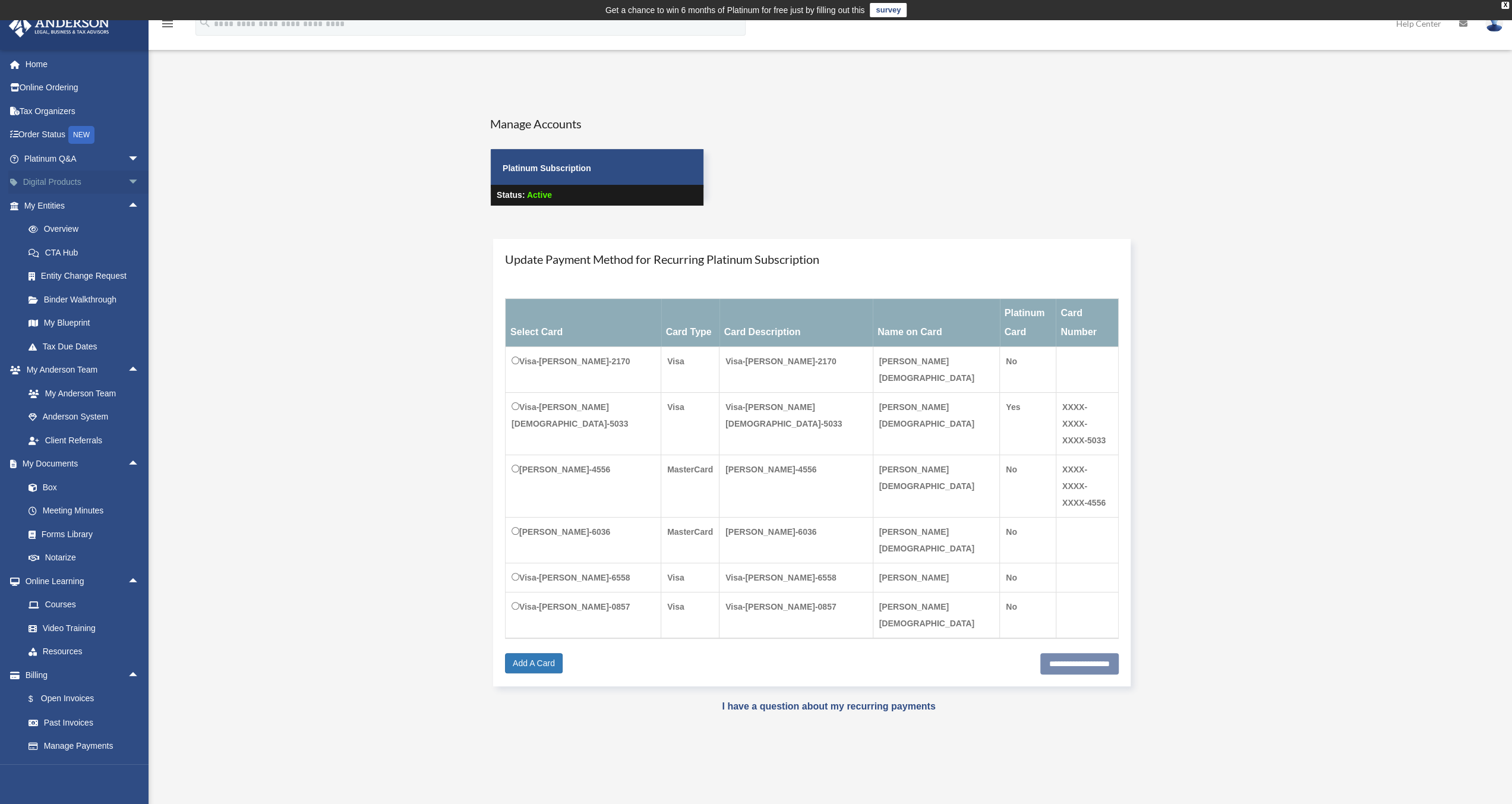
click at [127, 177] on span "arrow_drop_down" at bounding box center [139, 183] width 24 height 25
click at [127, 157] on span "arrow_drop_down" at bounding box center [139, 159] width 24 height 25
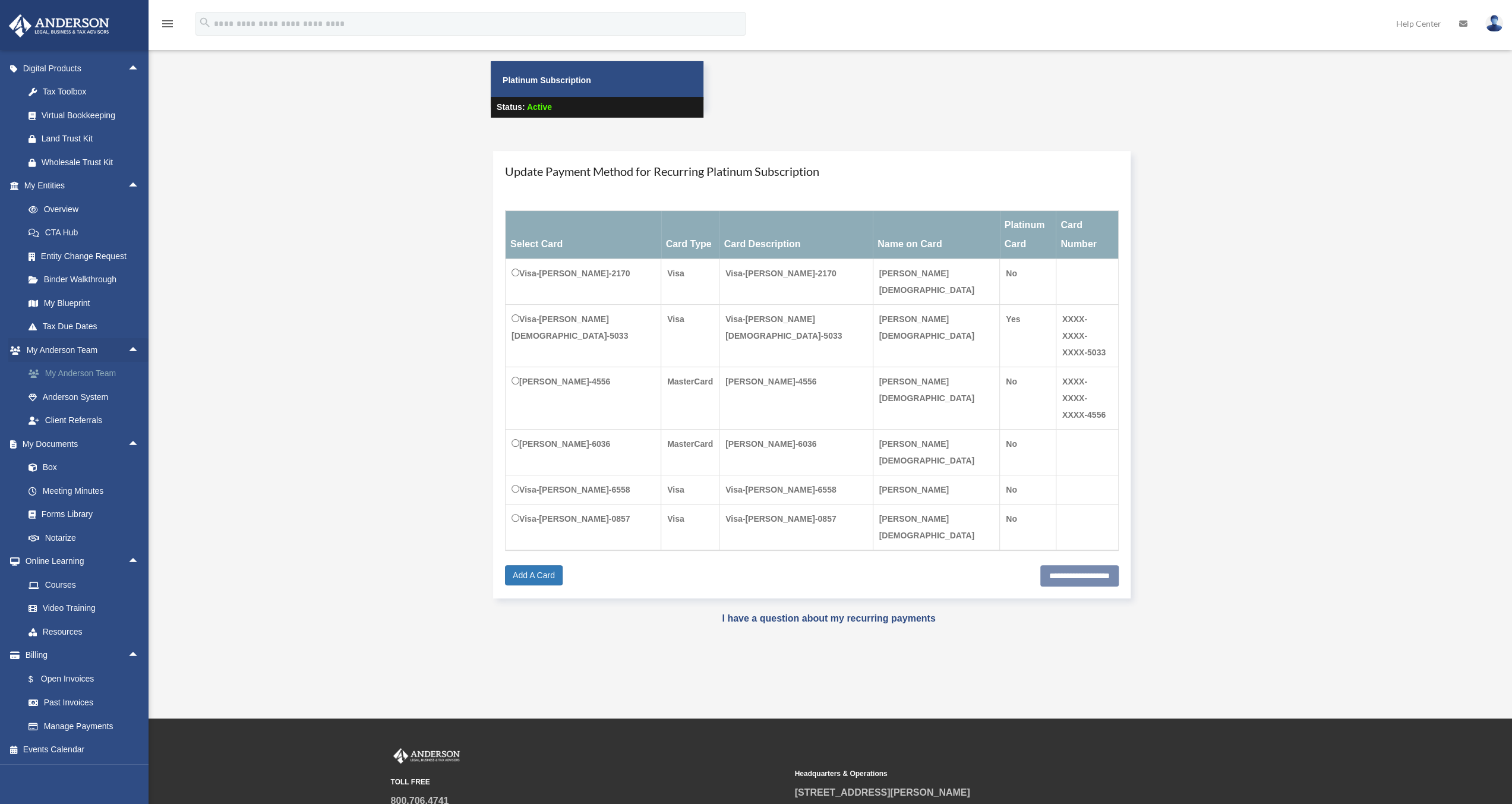
scroll to position [368, 0]
click at [56, 751] on link "Events Calendar" at bounding box center [83, 750] width 149 height 24
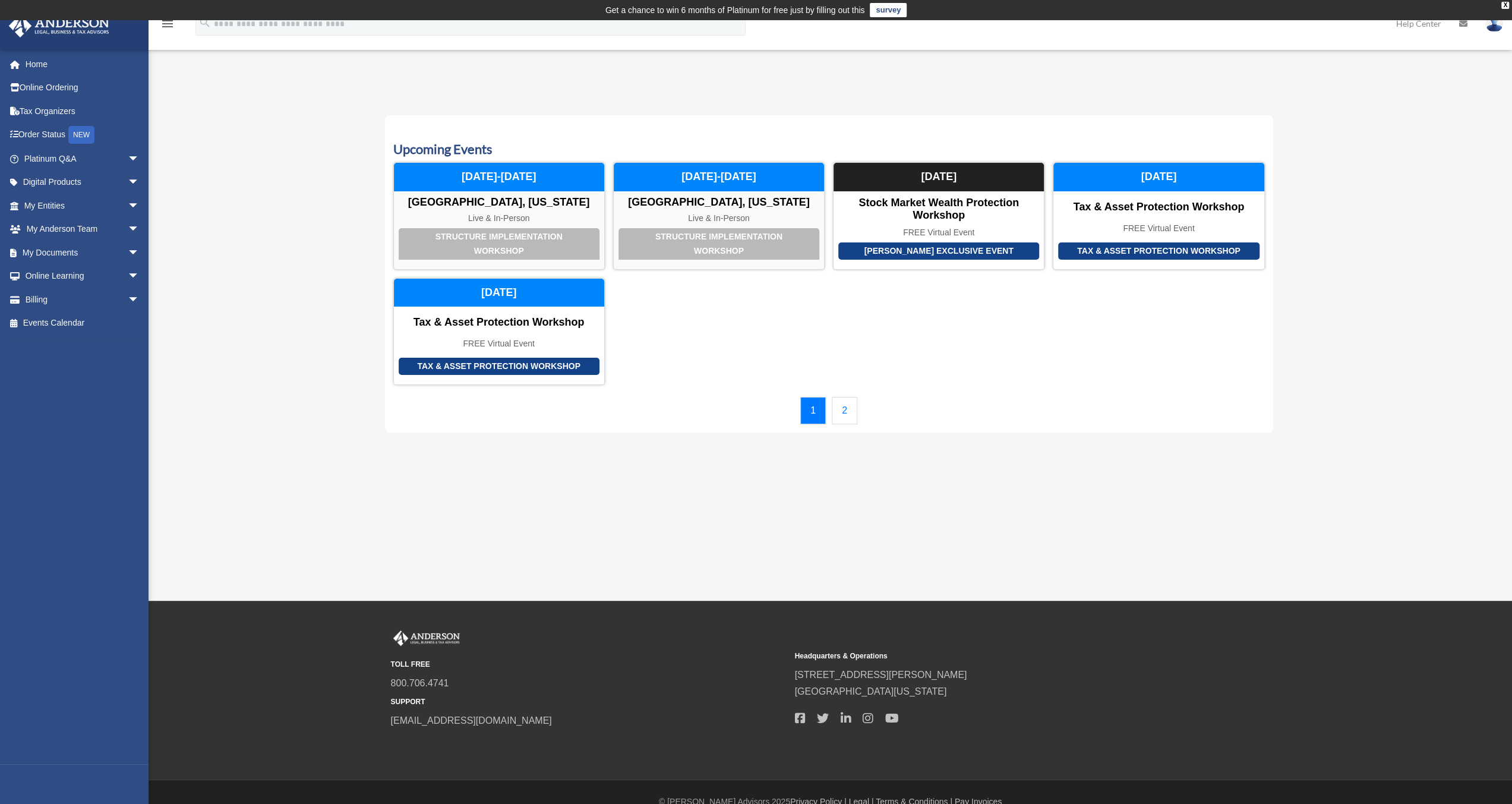
click at [849, 406] on link "2" at bounding box center [844, 410] width 25 height 27
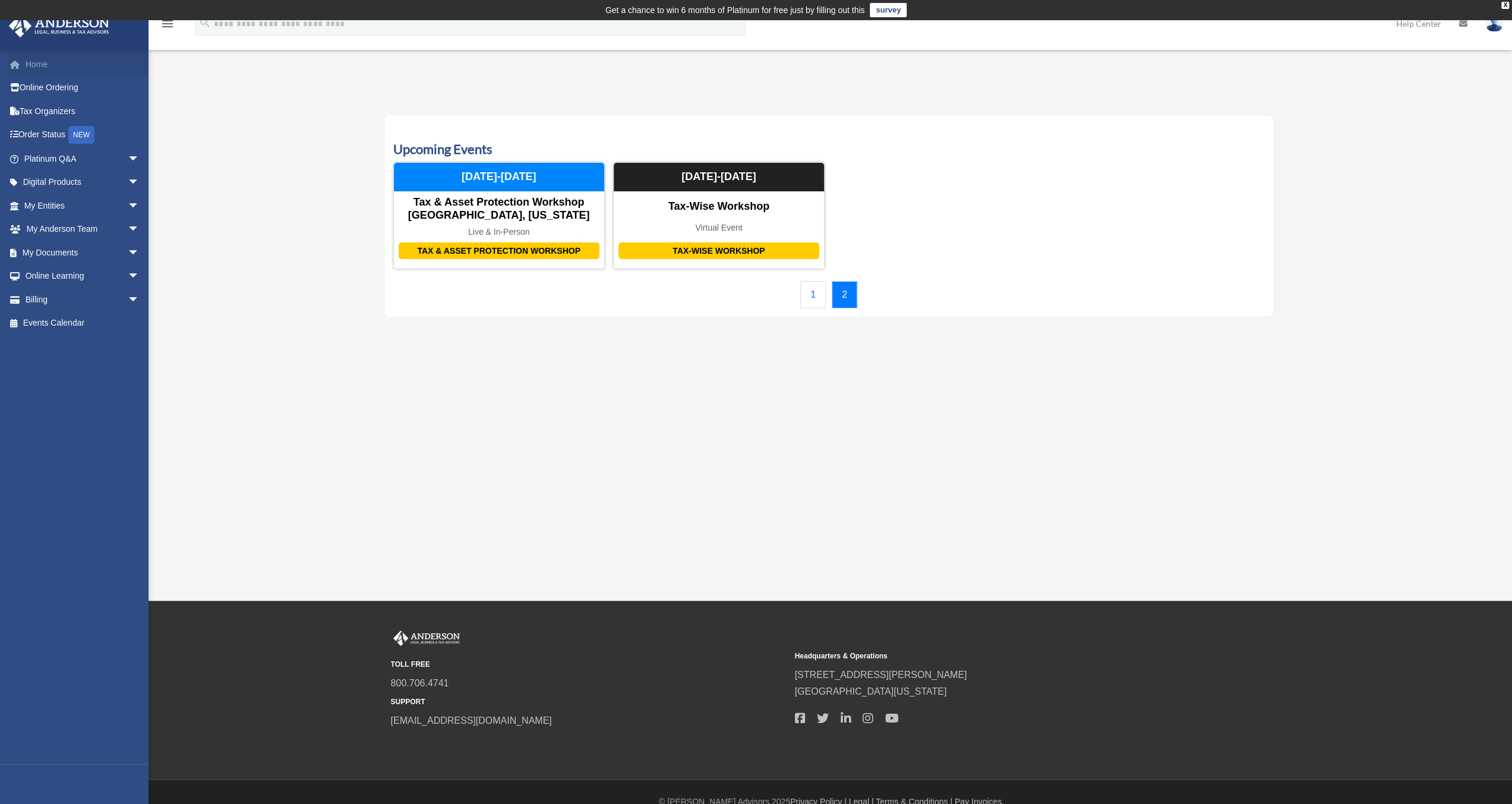
click at [41, 61] on link "Home" at bounding box center [83, 63] width 149 height 24
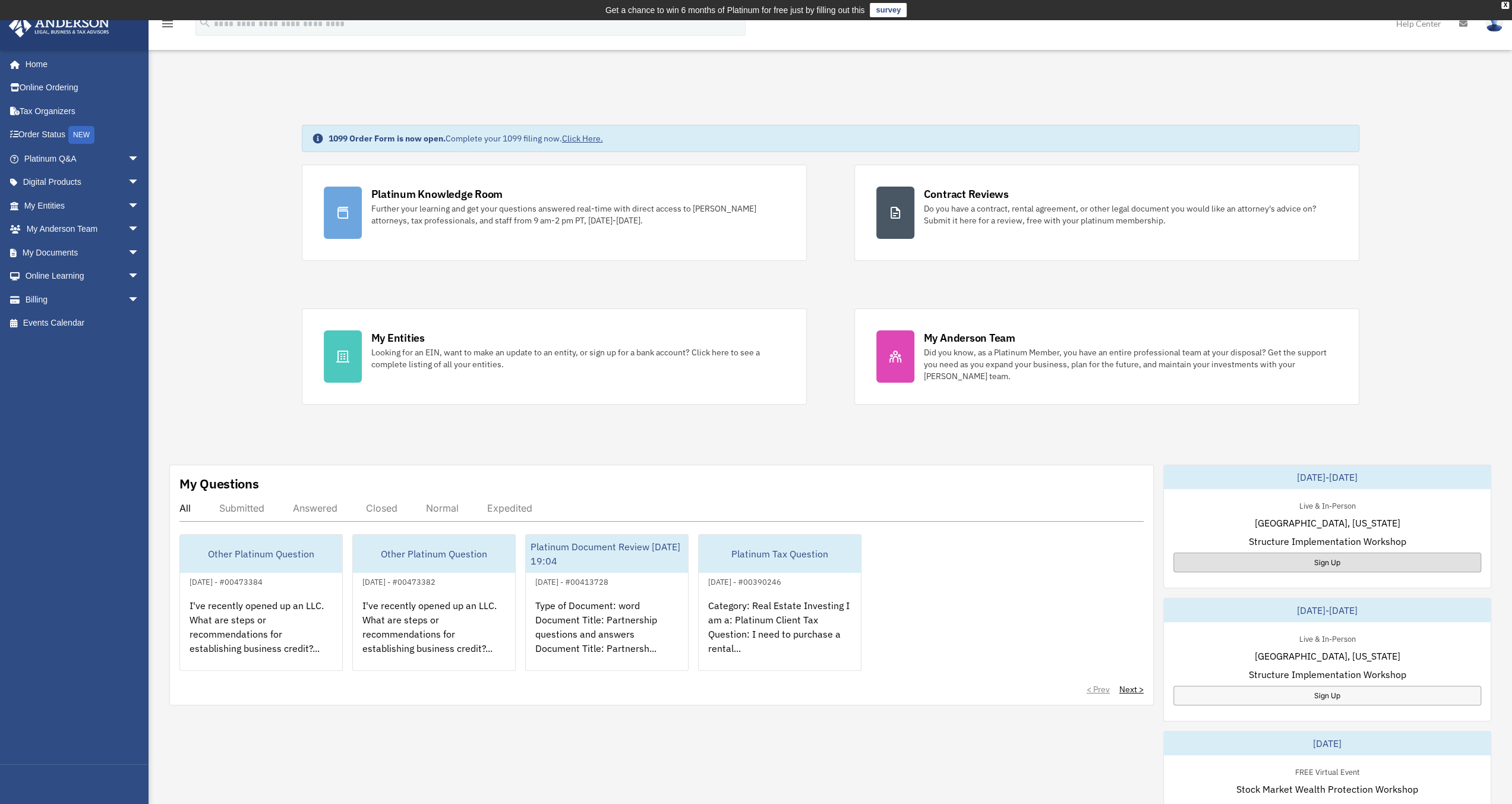
click at [1323, 562] on div "Sign Up" at bounding box center [1327, 562] width 307 height 19
